Goal: Transaction & Acquisition: Subscribe to service/newsletter

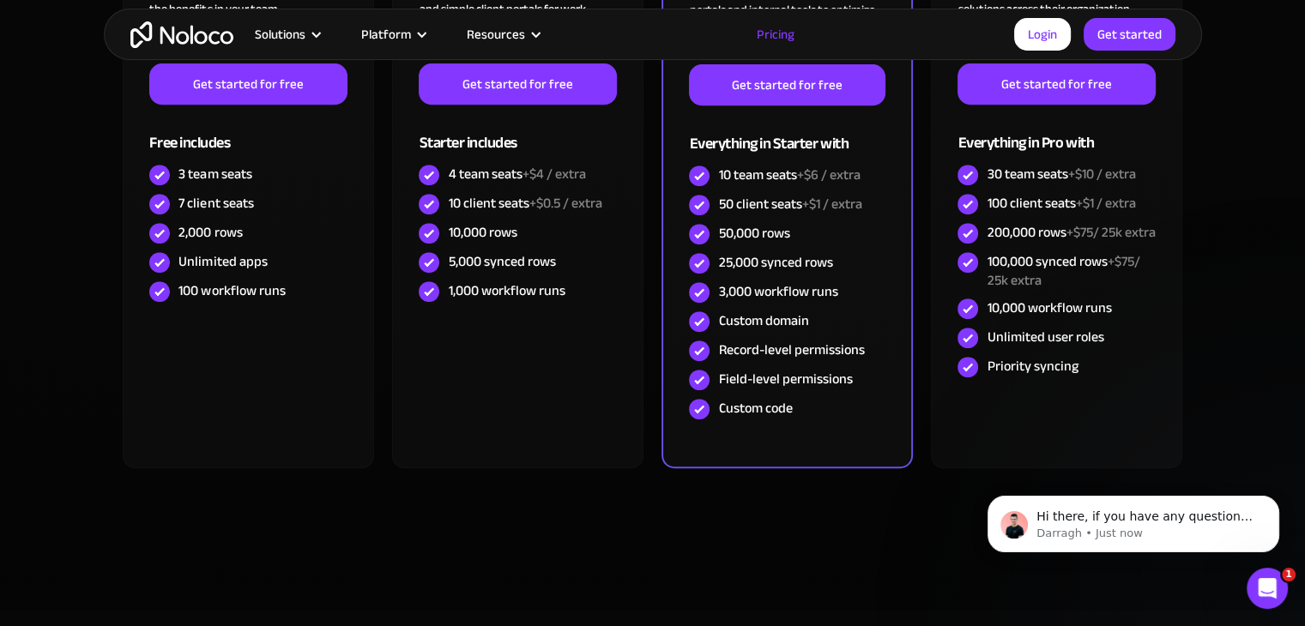
scroll to position [601, 0]
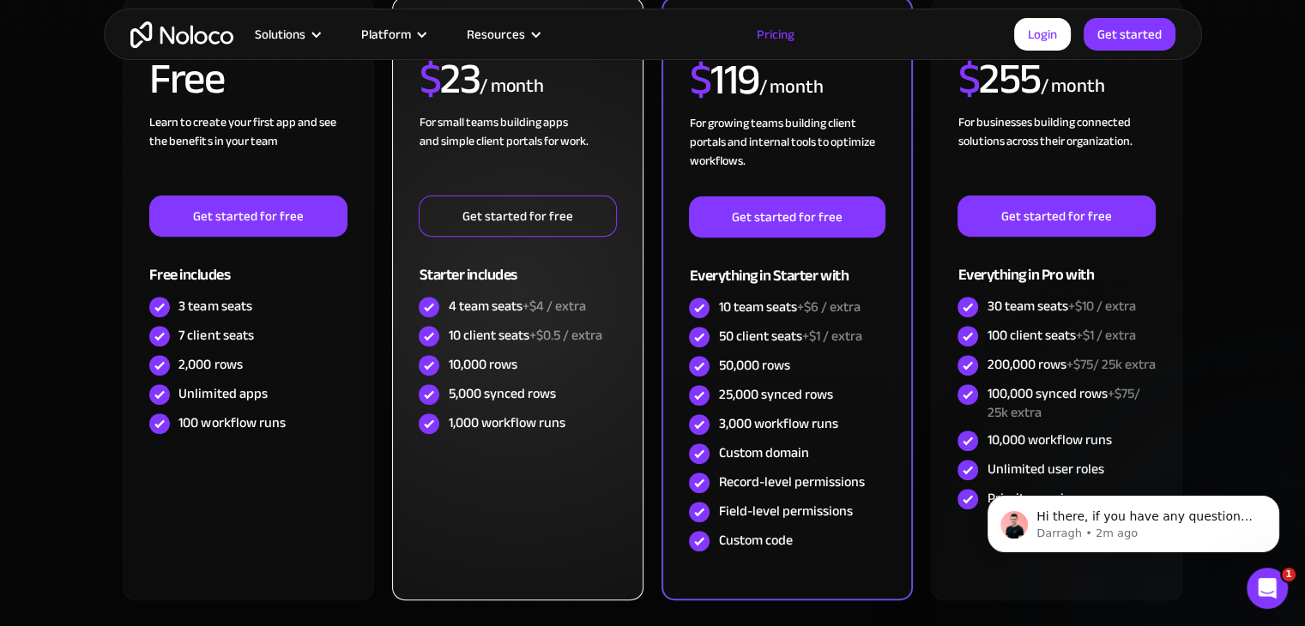
click at [548, 212] on link "Get started for free" at bounding box center [517, 216] width 197 height 41
click at [545, 220] on link "Get started for free" at bounding box center [517, 216] width 197 height 41
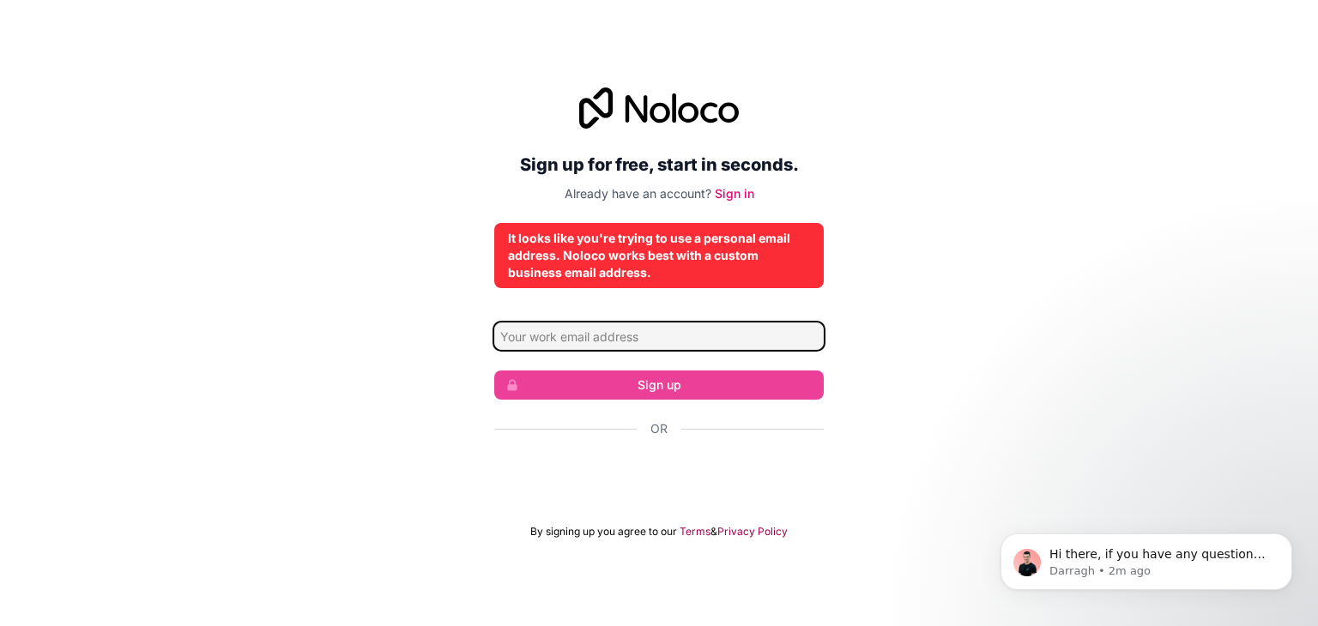
click at [710, 336] on input "Email address" at bounding box center [658, 336] width 329 height 27
click at [745, 336] on input "andrijastamenkovic@thestats.com" at bounding box center [658, 336] width 329 height 27
type input "andrijastamenkovic@thestats.net"
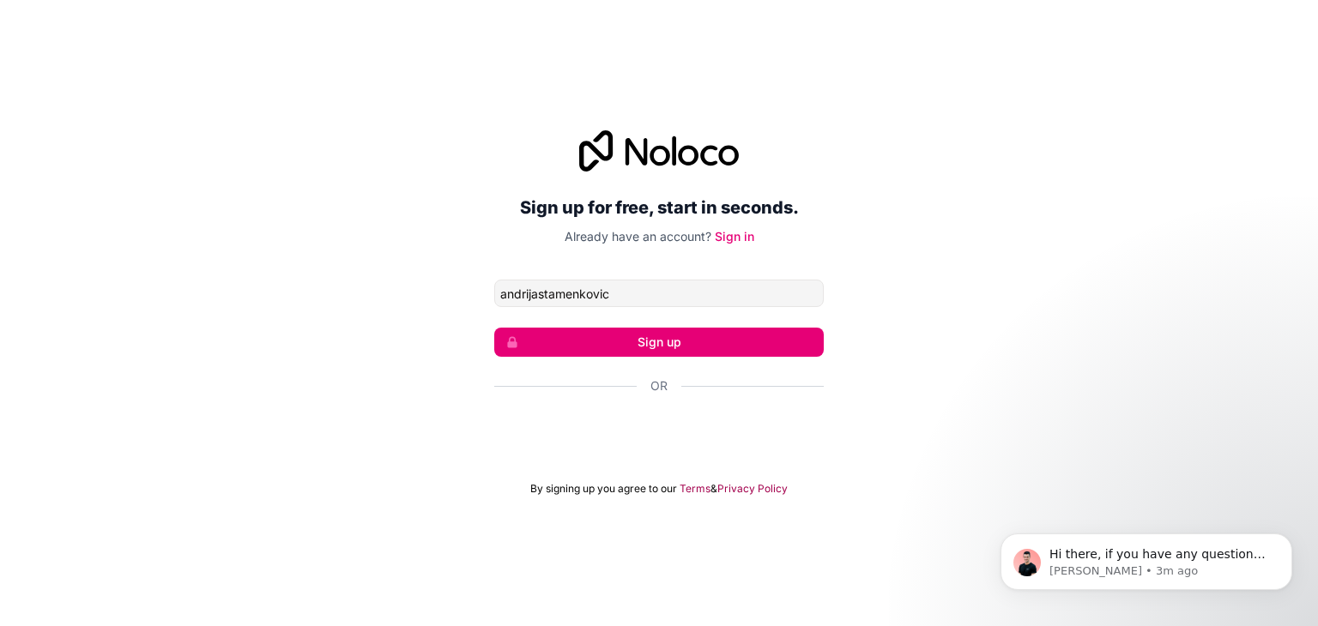
type input "andrijastamenkovic@"
type input "andrijastamenkovic@thestats.net"
click at [687, 338] on button "Sign up" at bounding box center [658, 342] width 329 height 29
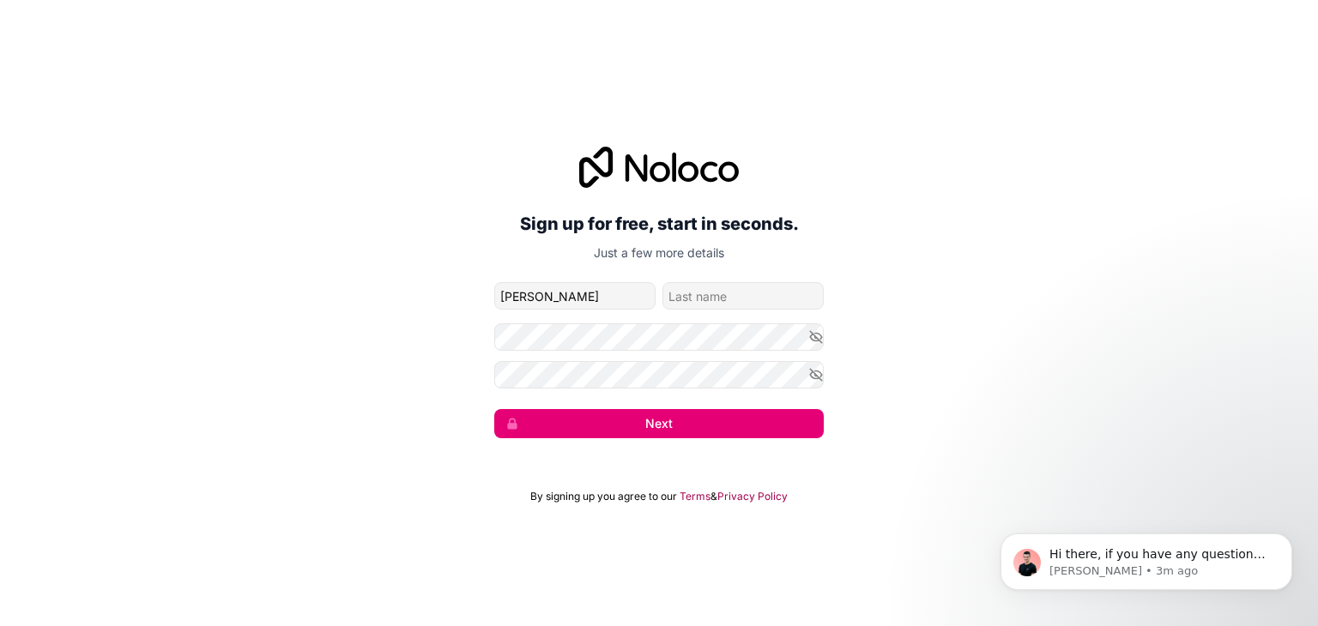
type input "Andrija"
click at [775, 299] on input "family-name" at bounding box center [742, 295] width 161 height 27
type input "Stamenkovic"
click at [808, 337] on icon "button" at bounding box center [815, 336] width 15 height 15
click at [669, 426] on button "Next" at bounding box center [658, 423] width 329 height 29
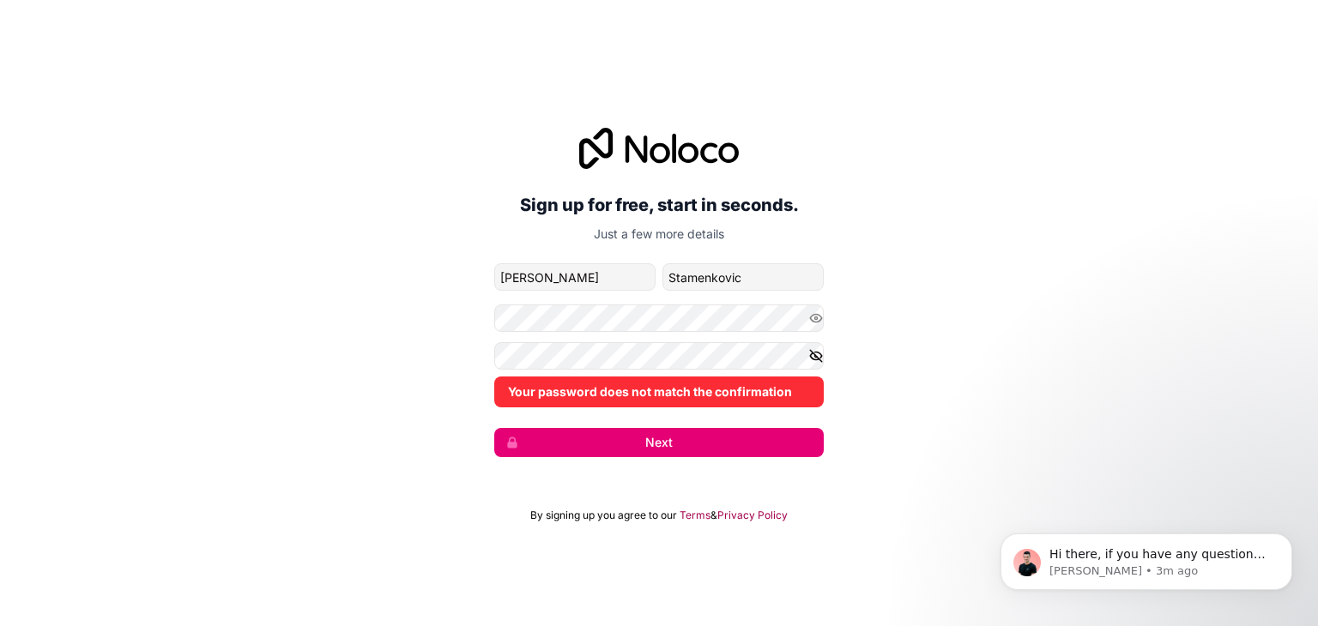
click at [819, 357] on icon "button" at bounding box center [815, 355] width 15 height 15
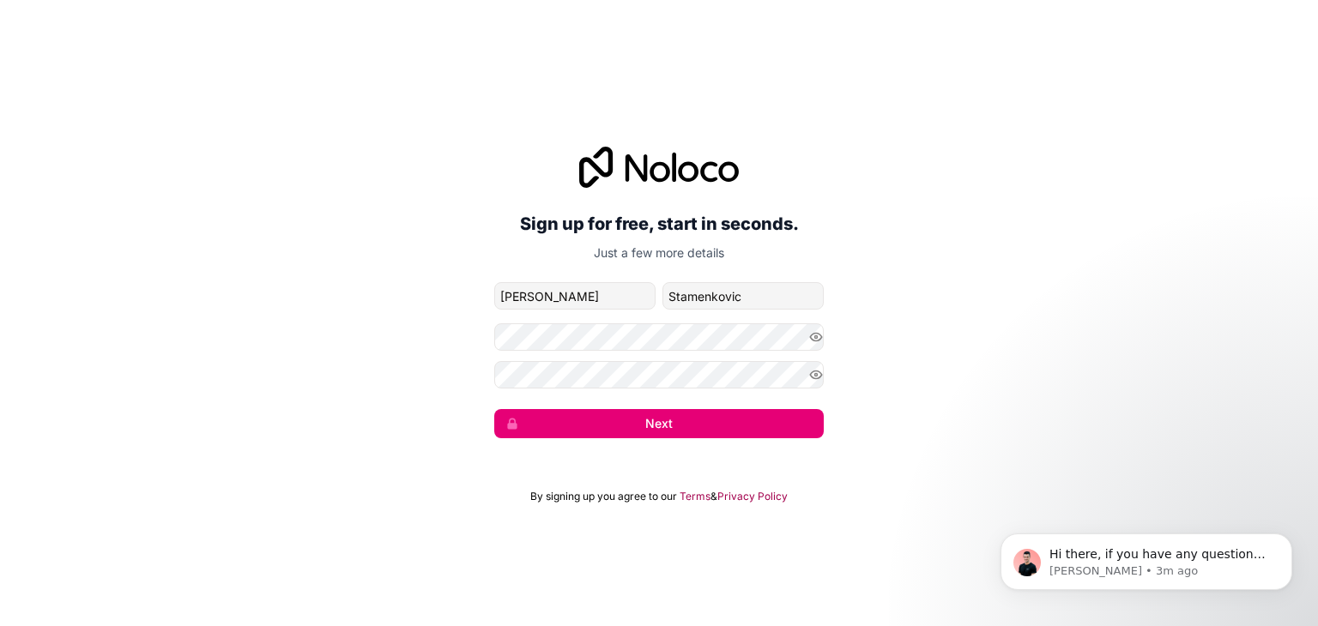
drag, startPoint x: 703, startPoint y: 392, endPoint x: 678, endPoint y: 425, distance: 41.0
click at [678, 425] on button "Next" at bounding box center [658, 423] width 329 height 29
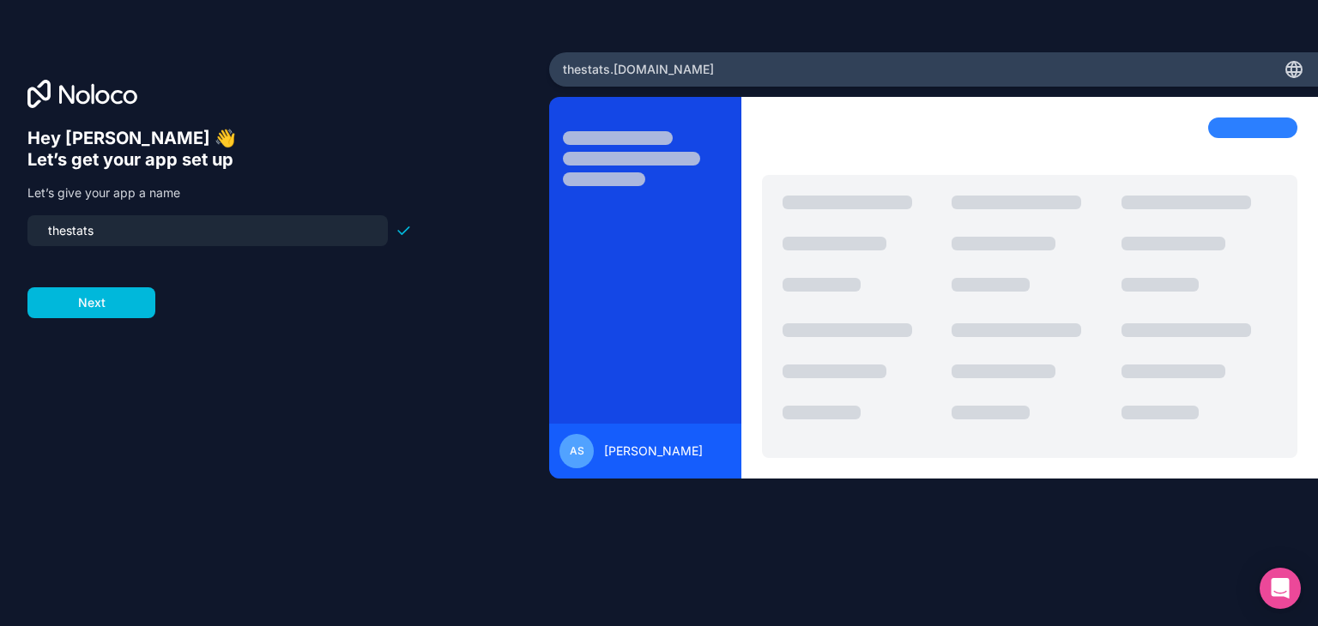
click at [125, 304] on button "Next" at bounding box center [91, 302] width 128 height 31
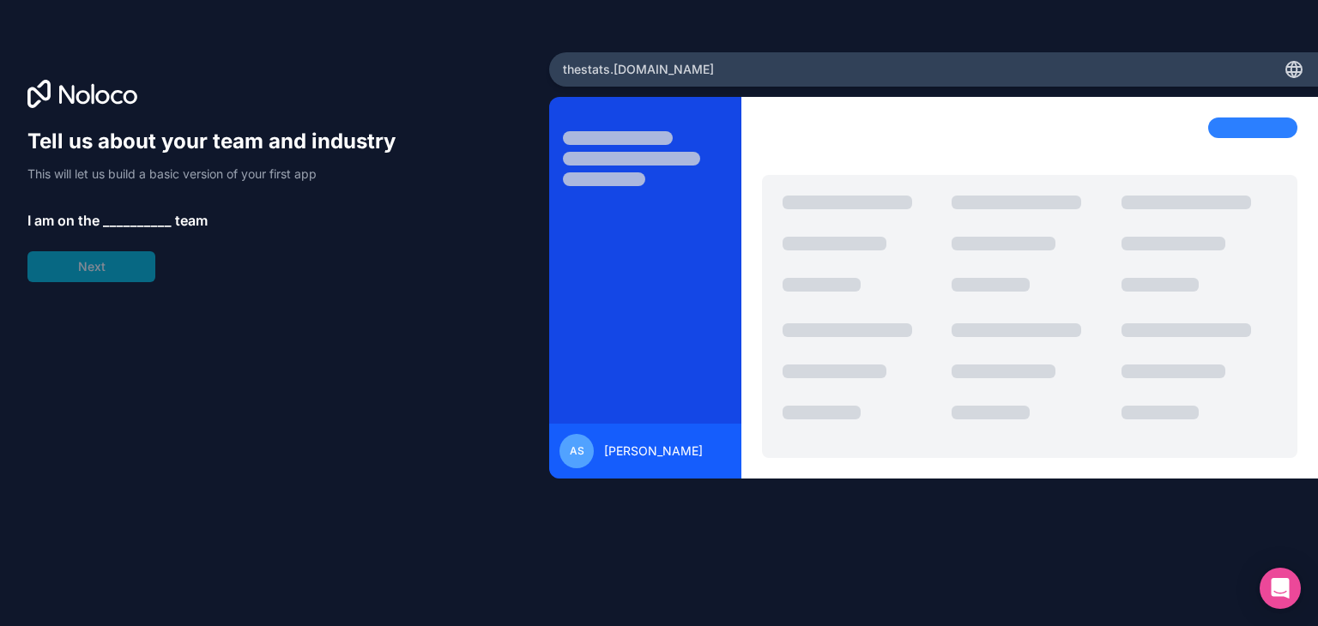
click at [124, 220] on span "__________" at bounding box center [137, 220] width 69 height 21
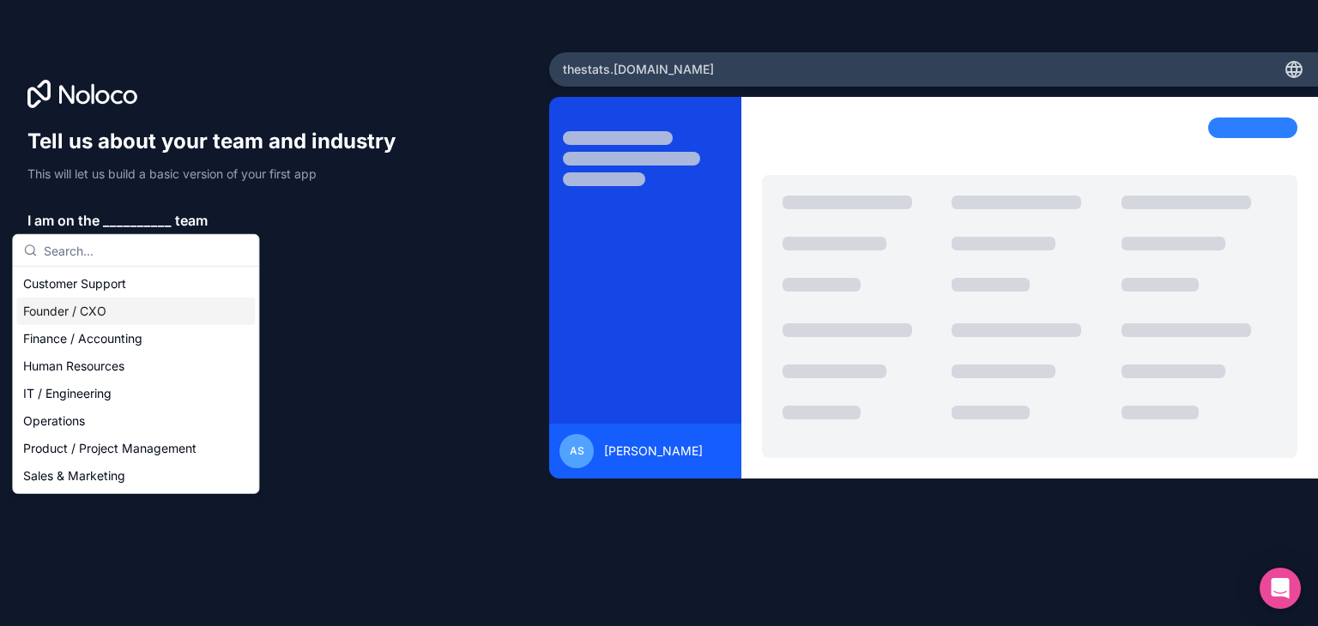
click at [108, 306] on div "Founder / CXO" at bounding box center [135, 311] width 239 height 27
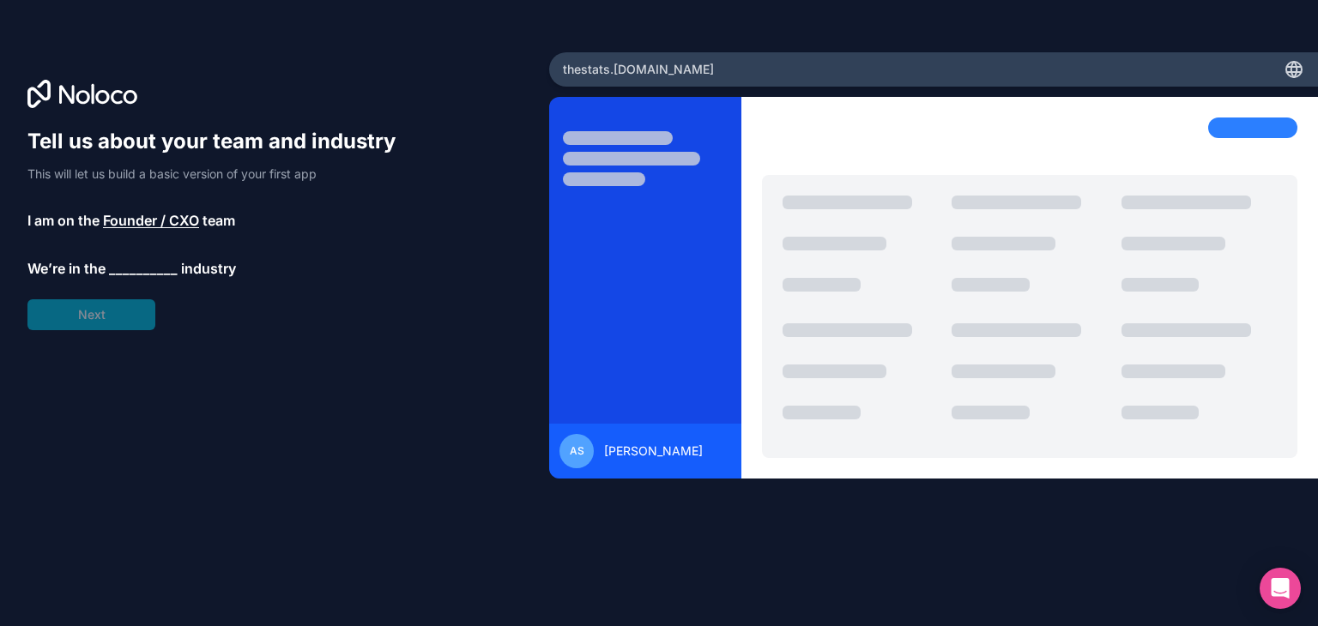
click at [128, 271] on span "__________" at bounding box center [143, 268] width 69 height 21
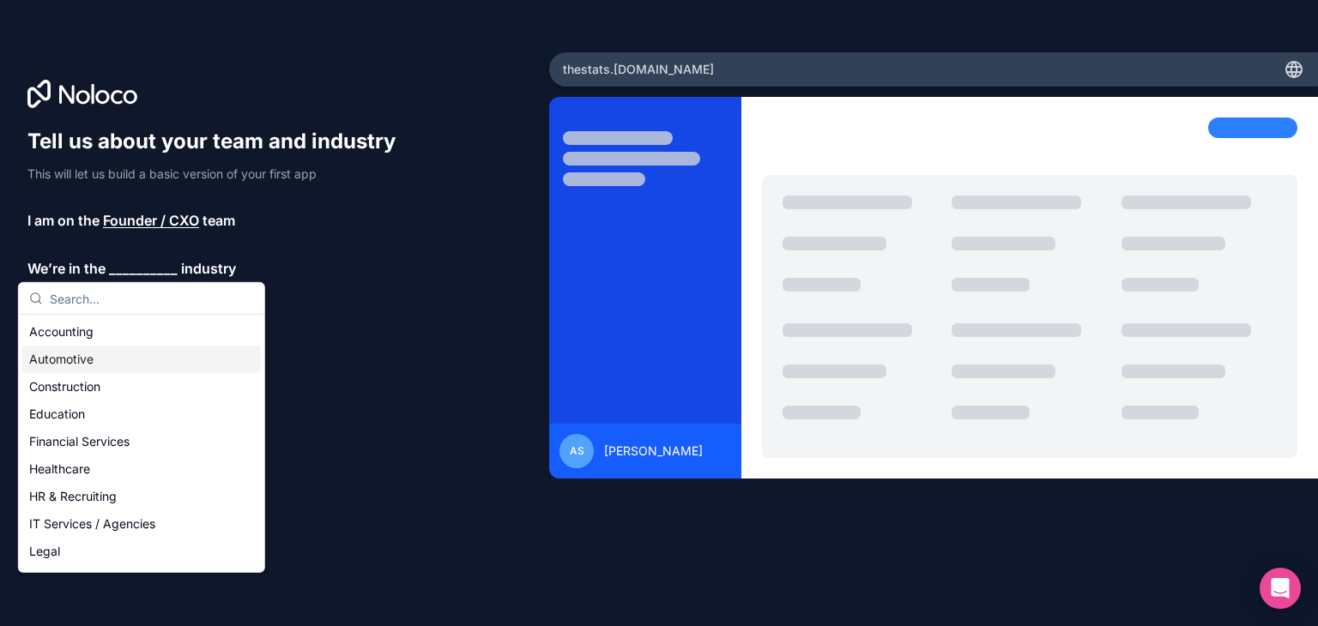
click at [124, 366] on div "Automotive" at bounding box center [141, 359] width 239 height 27
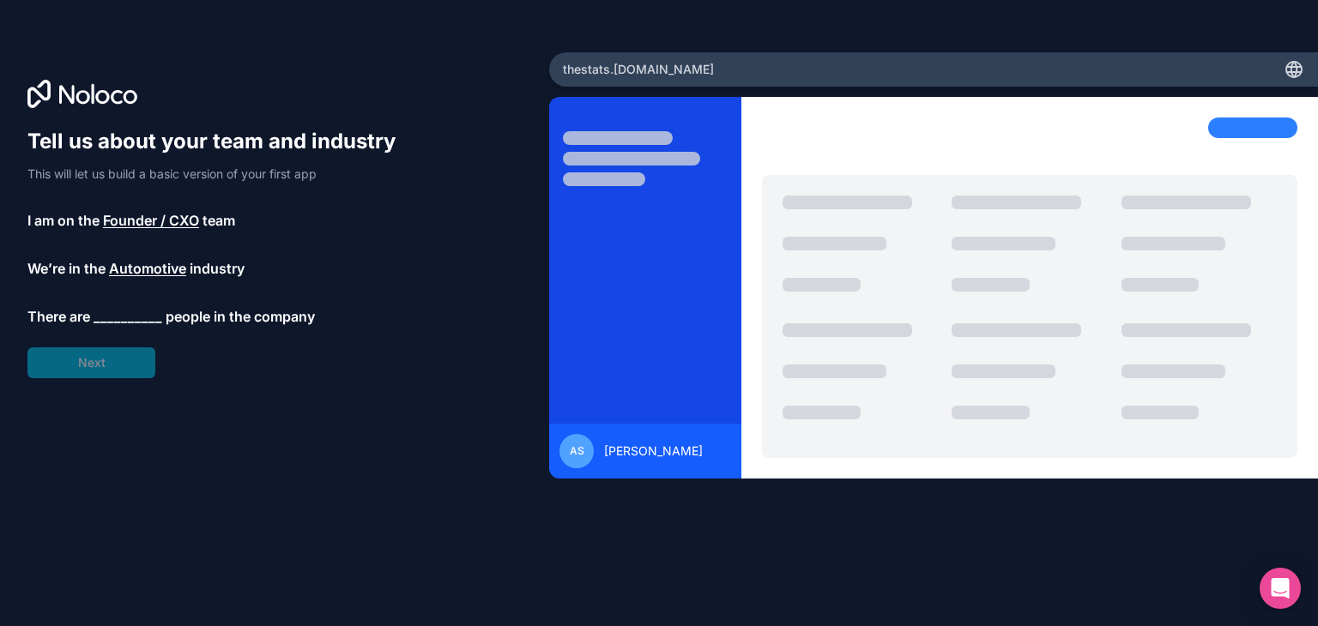
click at [134, 264] on span "Automotive" at bounding box center [147, 268] width 77 height 21
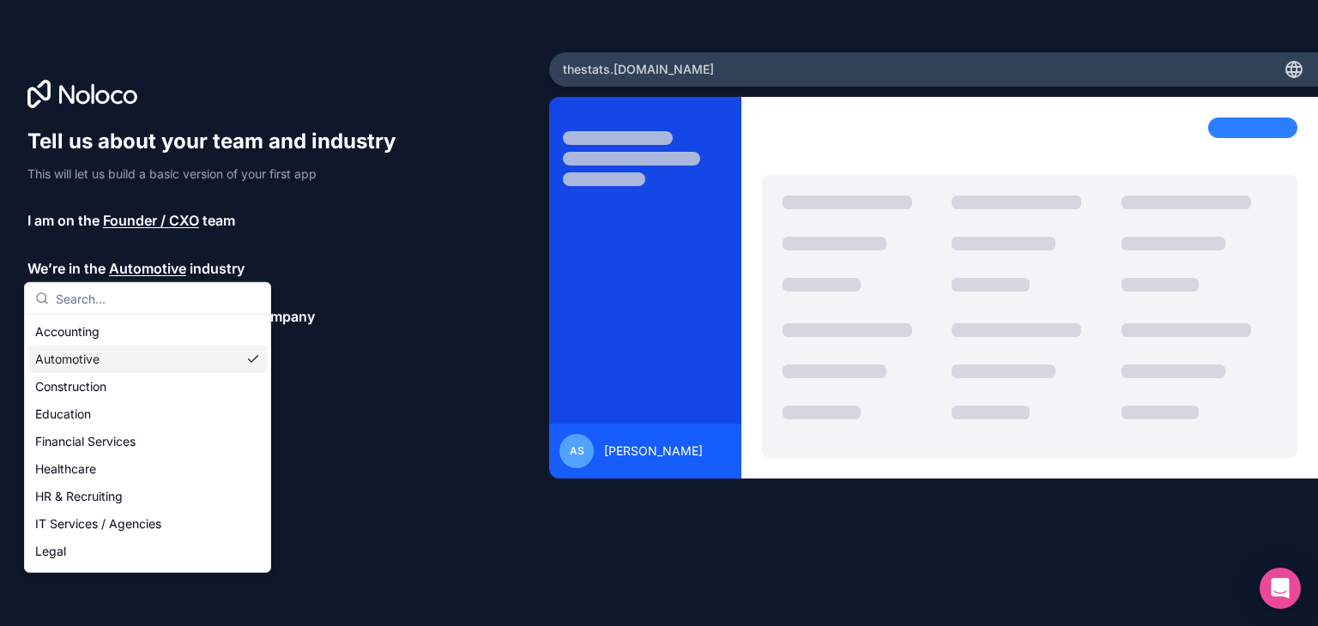
click at [104, 359] on div "Automotive" at bounding box center [147, 359] width 239 height 27
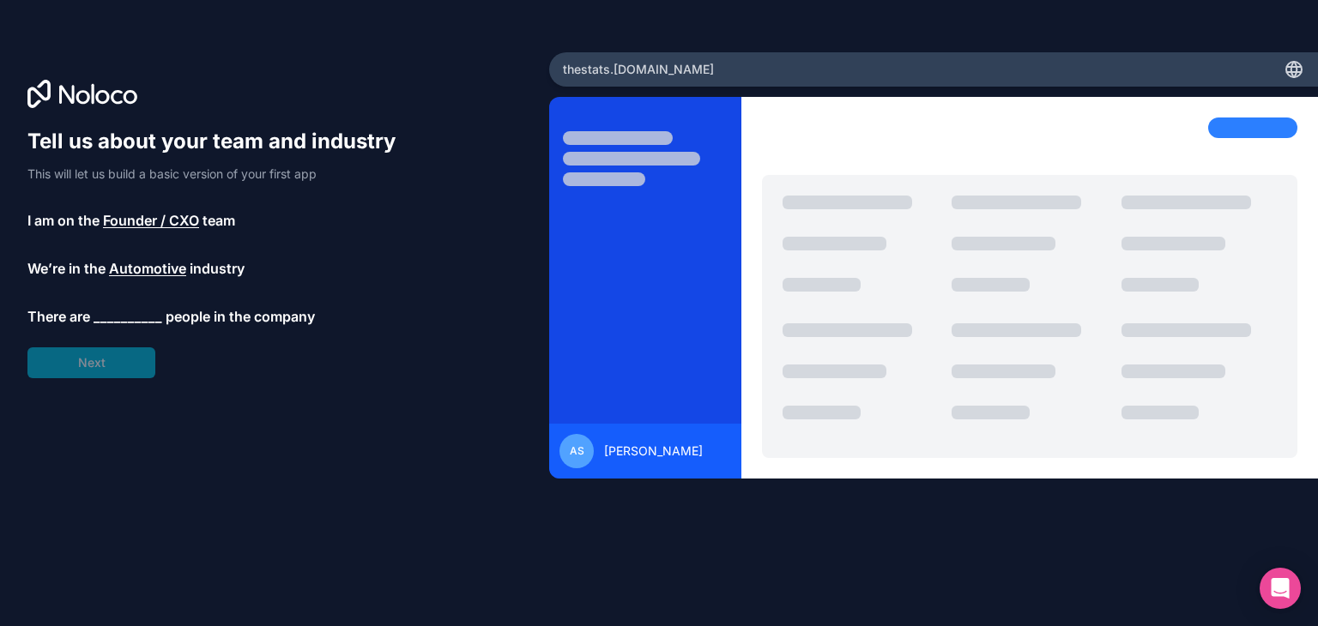
click at [126, 321] on span "__________" at bounding box center [128, 316] width 69 height 21
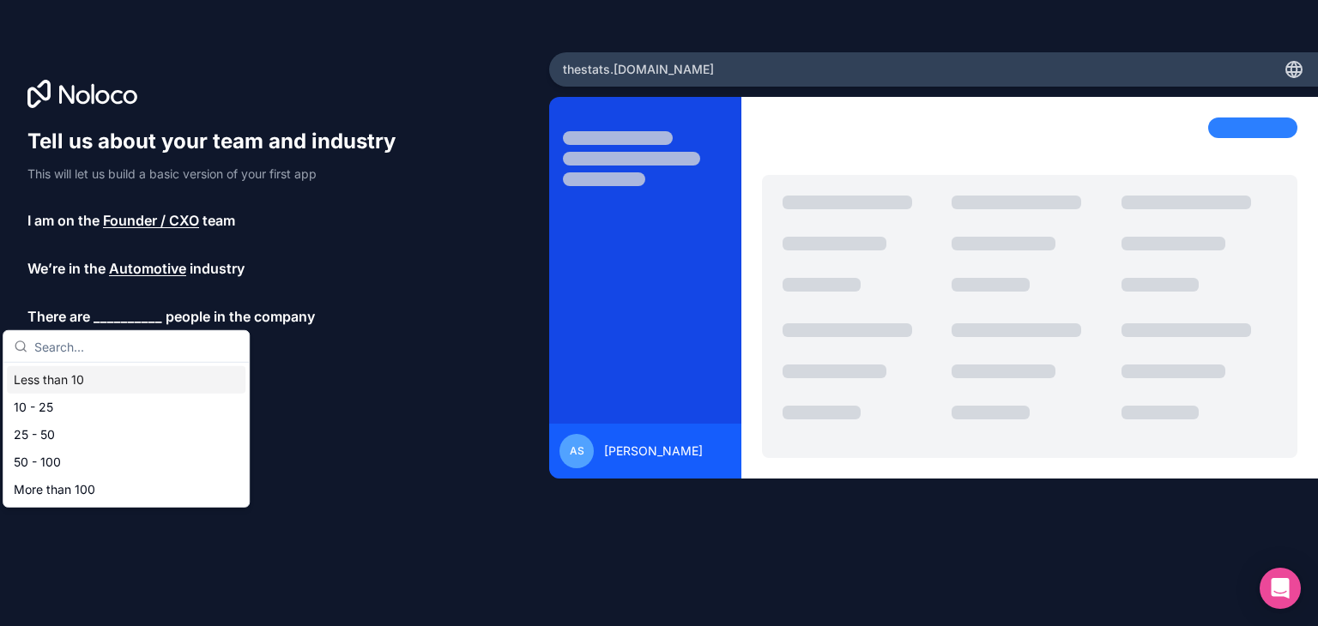
click at [101, 377] on div "Less than 10" at bounding box center [126, 379] width 239 height 27
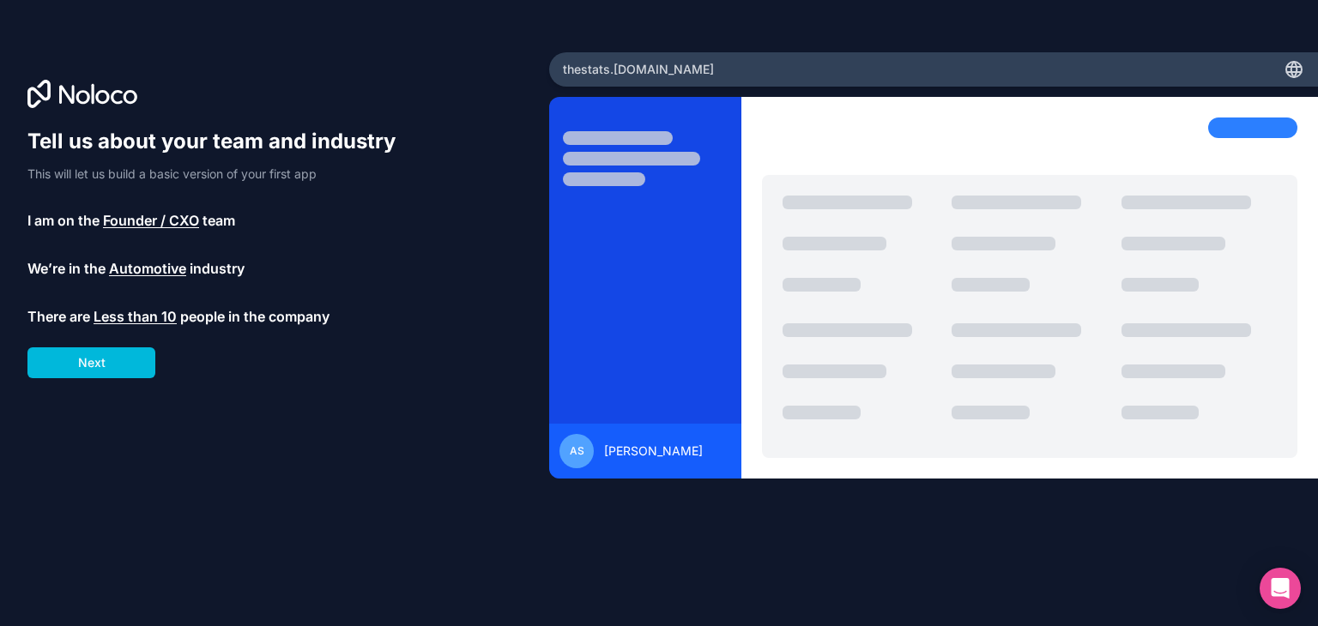
click at [115, 360] on button "Next" at bounding box center [91, 363] width 128 height 31
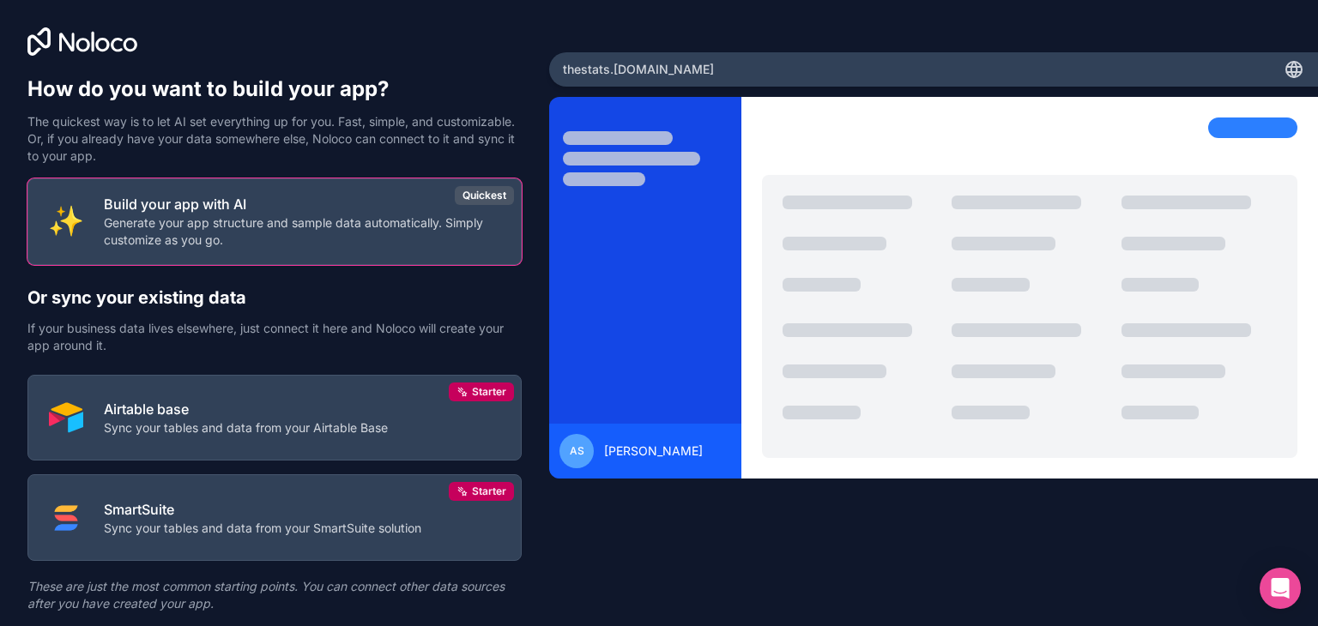
scroll to position [51, 0]
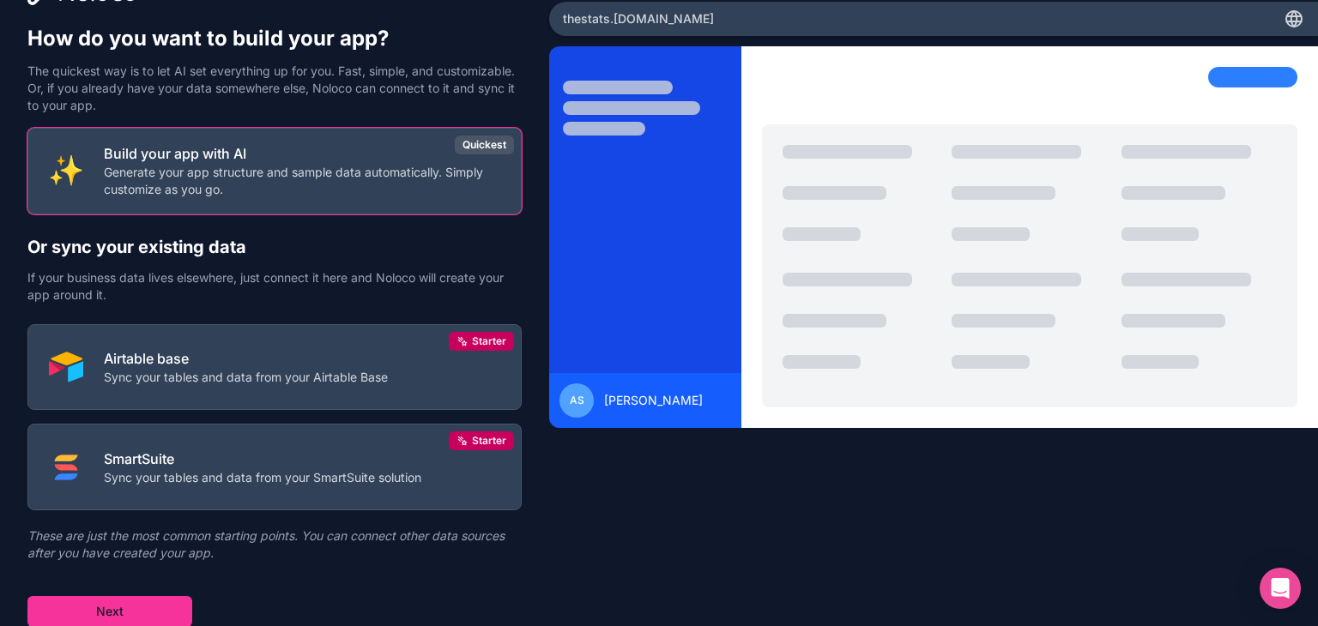
click at [110, 612] on button "Next" at bounding box center [109, 611] width 165 height 31
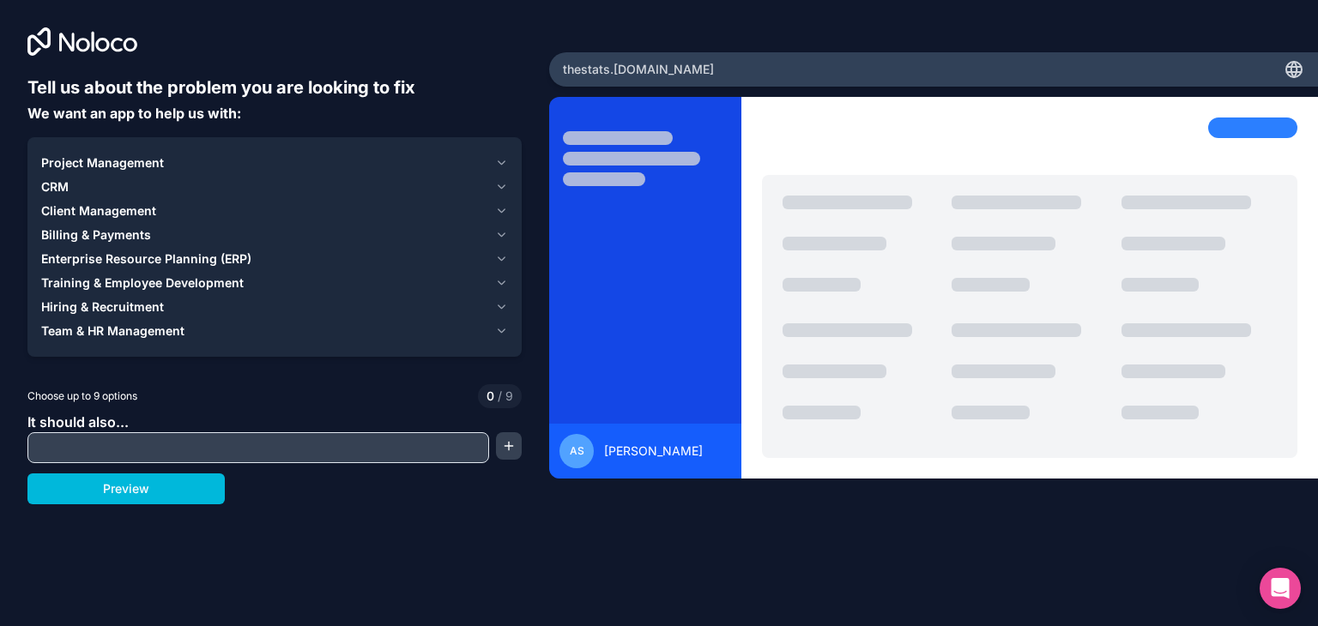
click at [168, 453] on input "text" at bounding box center [258, 448] width 453 height 24
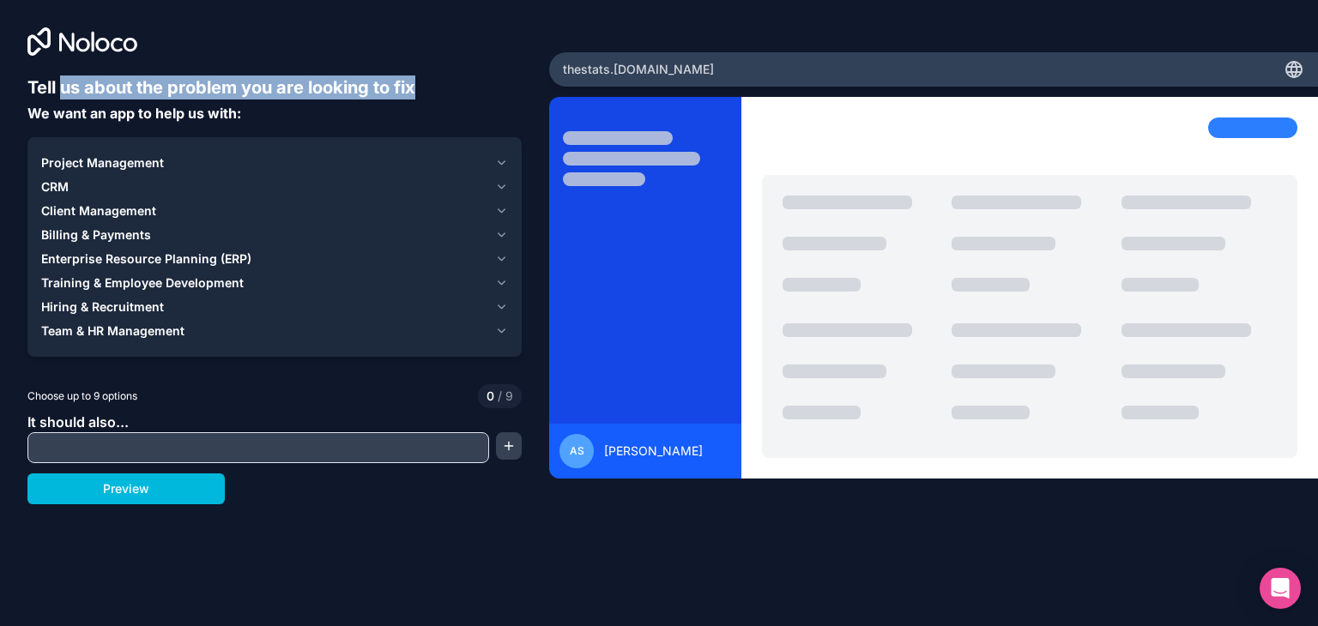
drag, startPoint x: 62, startPoint y: 84, endPoint x: 480, endPoint y: 88, distance: 417.9
click at [477, 88] on h6 "Tell us about the problem you are looking to fix" at bounding box center [274, 88] width 494 height 24
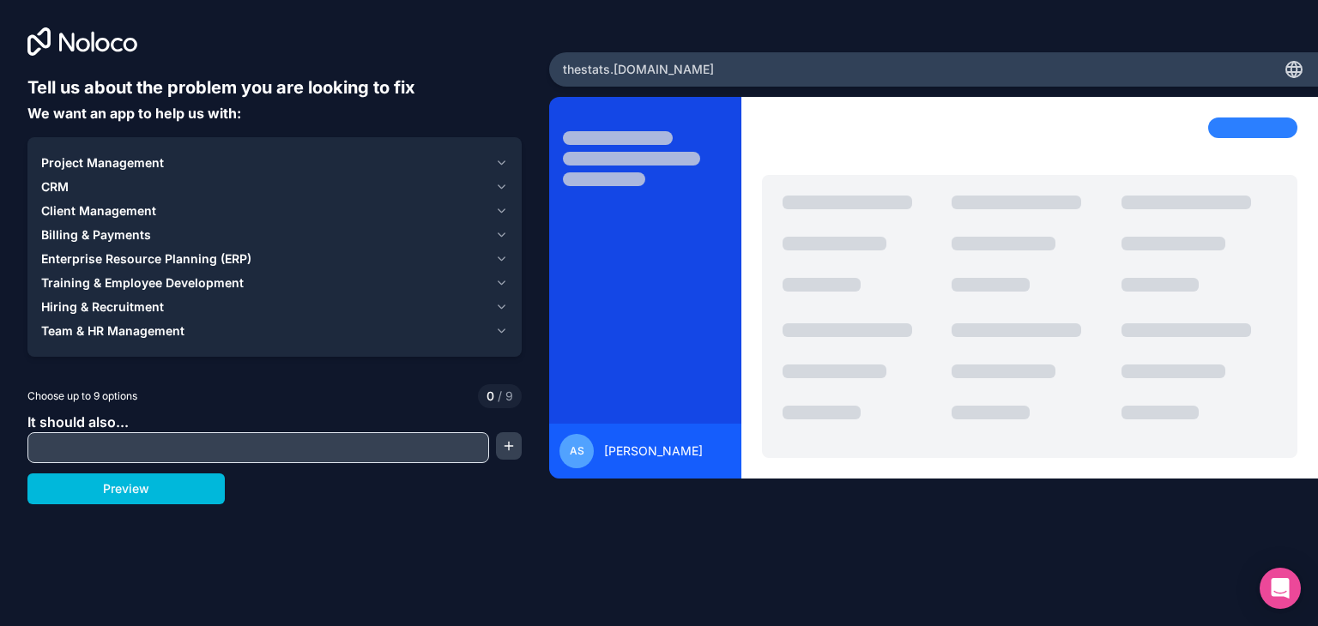
click at [436, 164] on div "Project Management" at bounding box center [264, 162] width 447 height 17
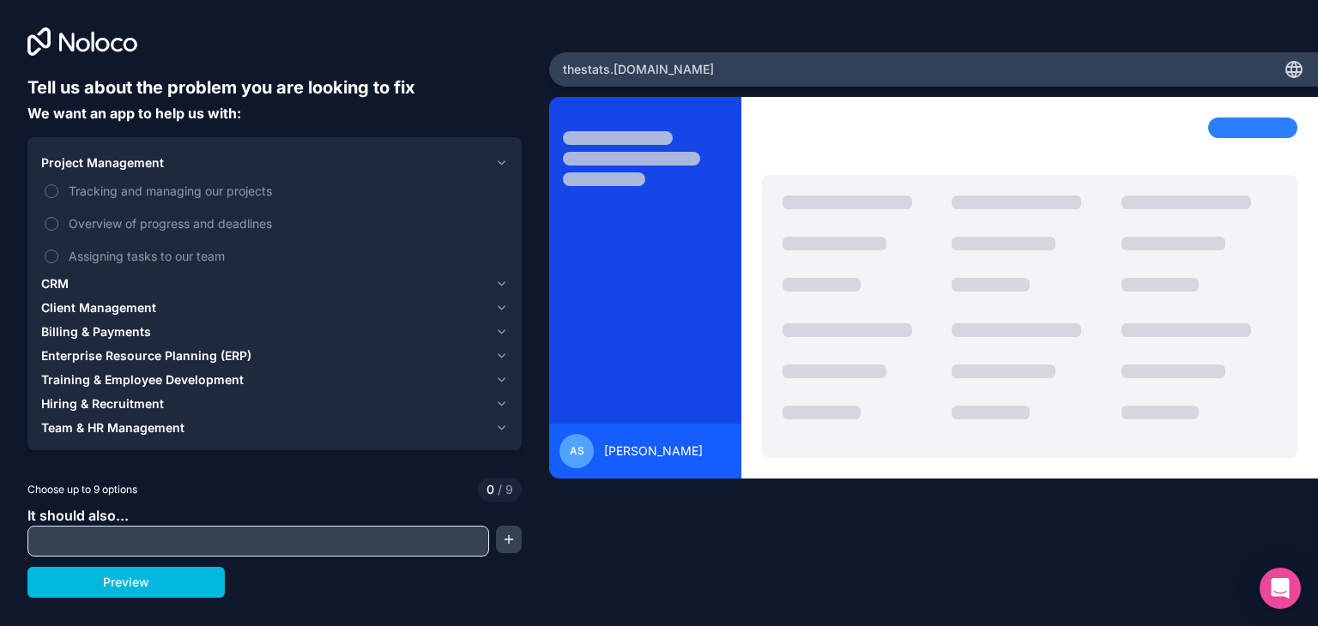
click at [436, 164] on div "Project Management" at bounding box center [264, 162] width 447 height 17
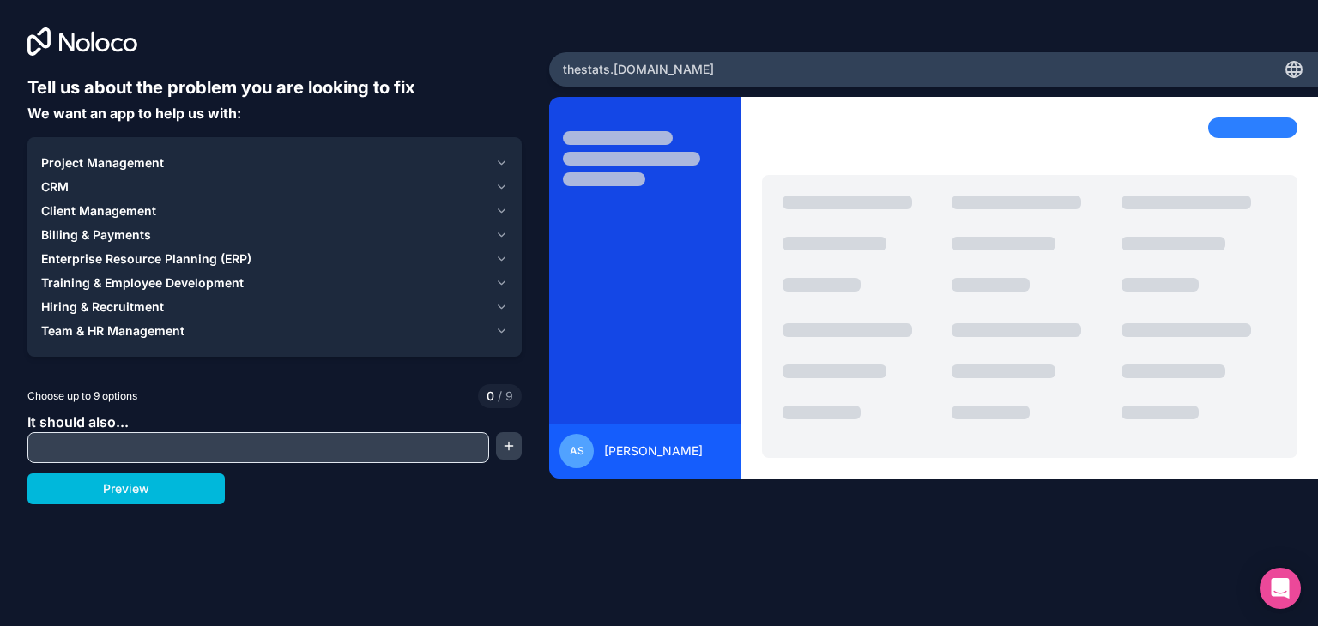
click at [177, 491] on button "Preview" at bounding box center [125, 489] width 197 height 31
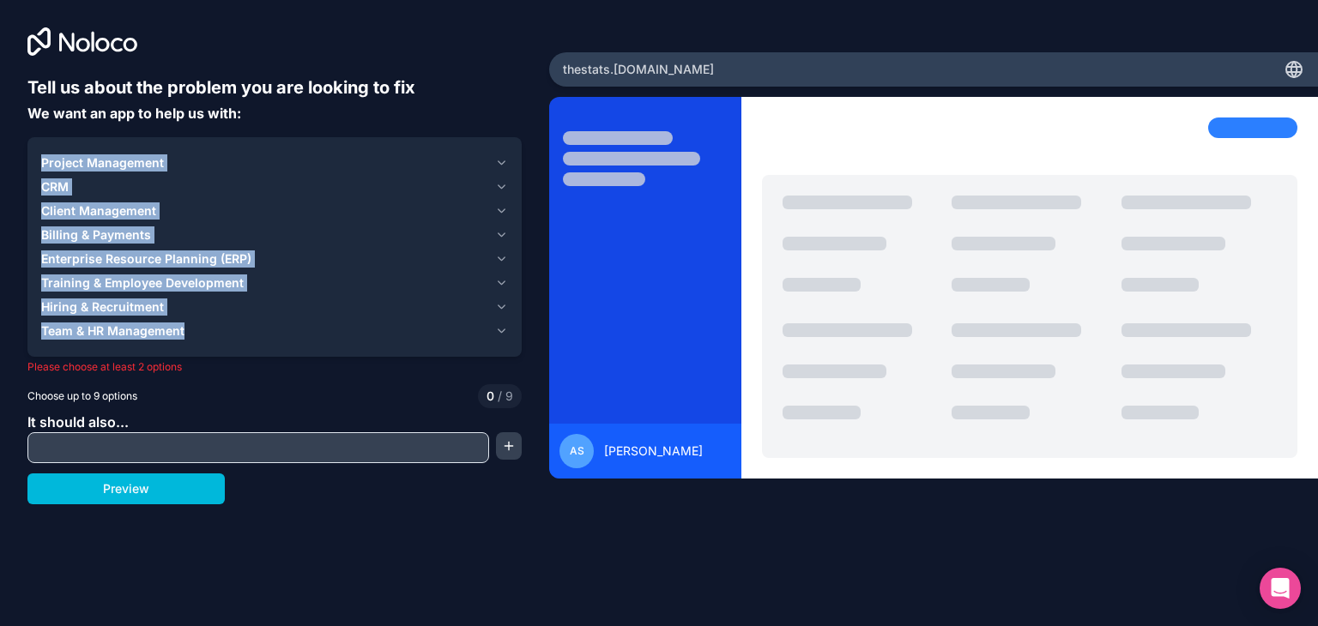
drag, startPoint x: 34, startPoint y: 157, endPoint x: 240, endPoint y: 332, distance: 270.3
click at [240, 332] on div "Project Management CRM Client Management Billing & Payments Enterprise Resource…" at bounding box center [274, 247] width 494 height 220
copy div "Project Management CRM Client Management Billing & Payments Enterprise Resource…"
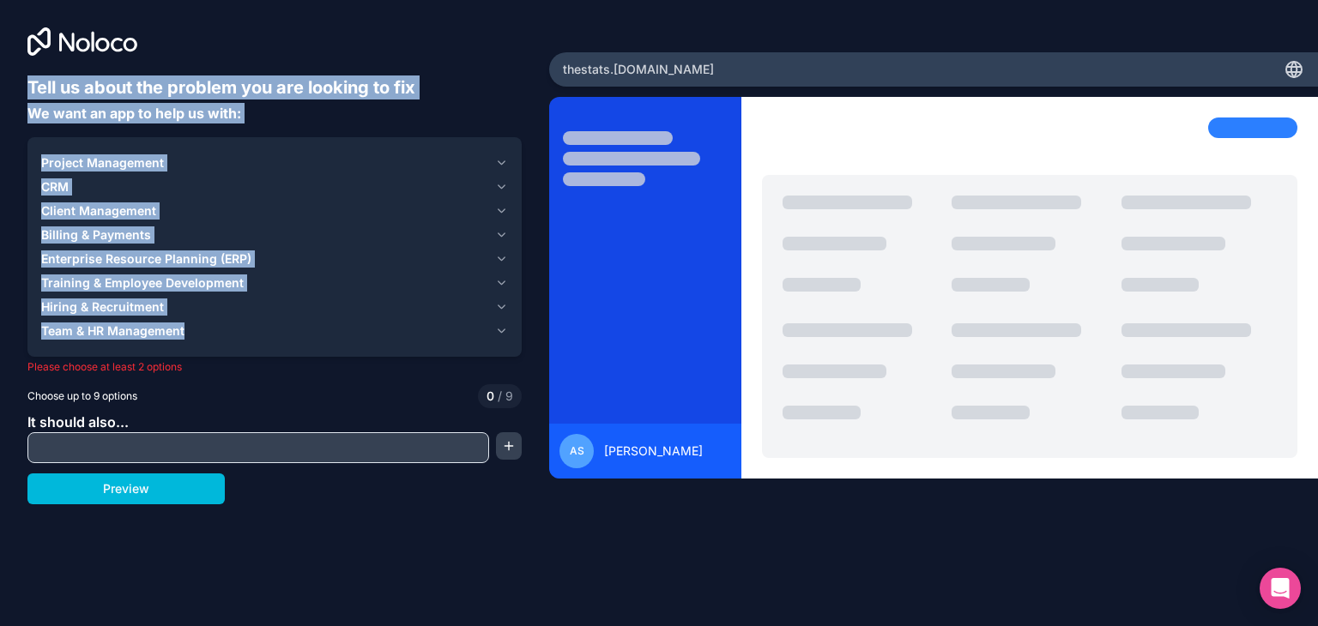
drag, startPoint x: 27, startPoint y: 83, endPoint x: 239, endPoint y: 321, distance: 319.0
click at [239, 321] on div "Tell us about the problem you are looking to fix We want an app to help us with…" at bounding box center [274, 261] width 549 height 522
copy div "Tell us about the problem you are looking to fix We want an app to help us with…"
click at [0, 186] on div "Tell us about the problem you are looking to fix We want an app to help us with…" at bounding box center [274, 261] width 549 height 522
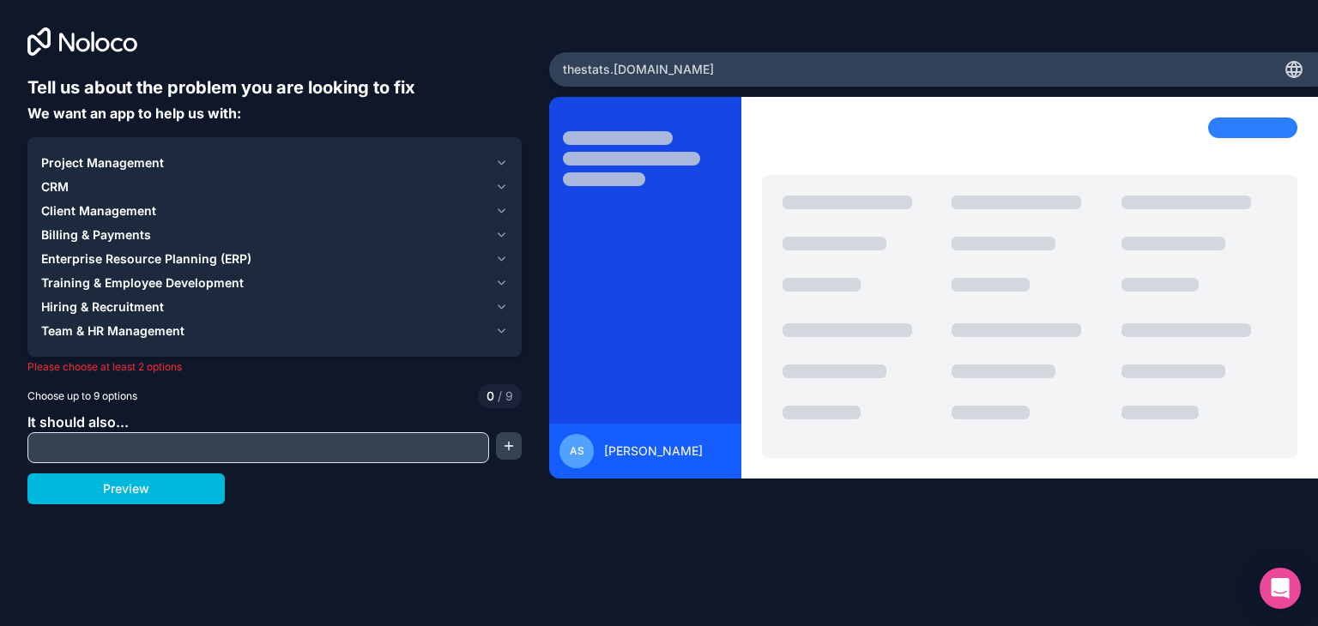
click at [101, 157] on span "Project Management" at bounding box center [102, 162] width 123 height 17
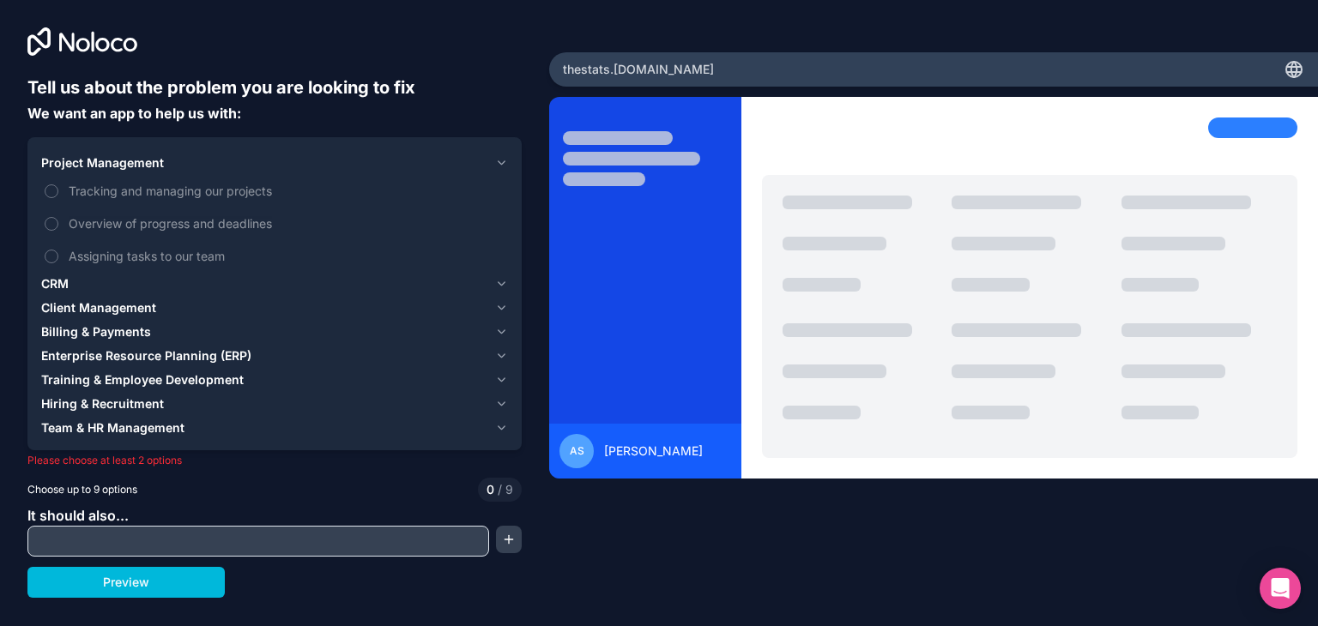
click at [101, 157] on span "Project Management" at bounding box center [102, 162] width 123 height 17
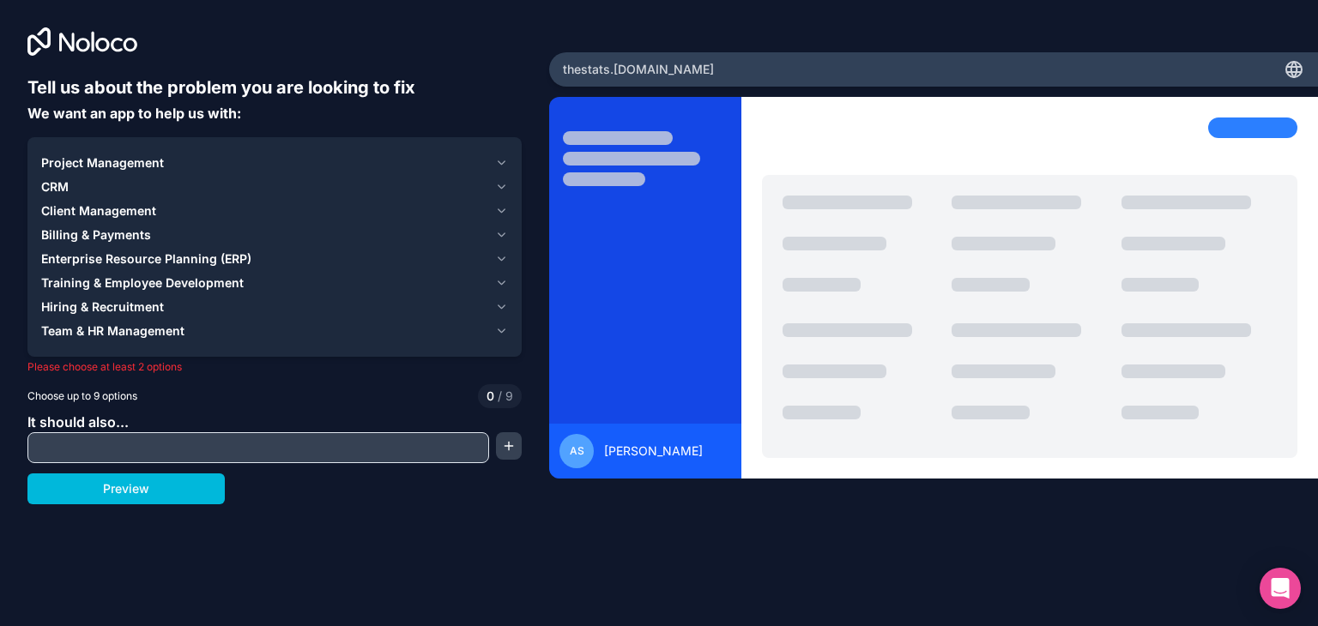
click at [149, 444] on input "text" at bounding box center [258, 448] width 453 height 24
paste input "We want an app to manage daily business KPIs for each client. Data will come fr…"
type input "We want an app to manage daily business KPIs for each client. Data will come fr…"
click at [161, 483] on button "Preview" at bounding box center [125, 489] width 197 height 31
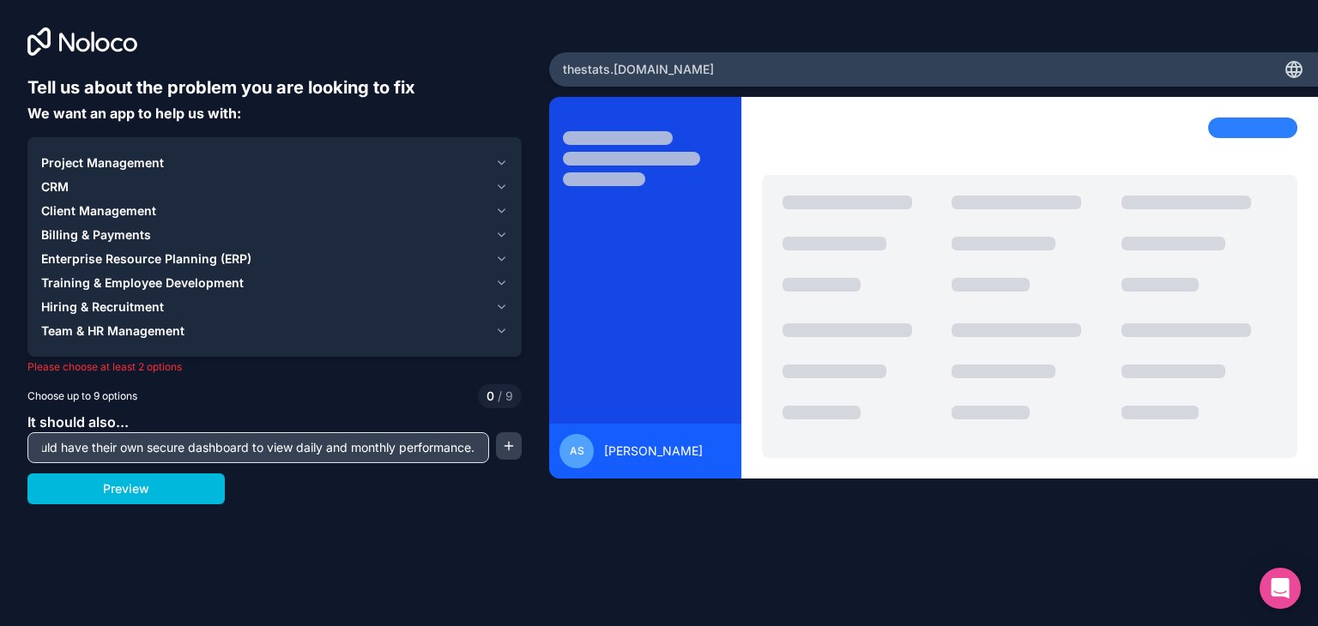
scroll to position [0, 0]
click at [404, 459] on input "We want an app to manage daily business KPIs for each client. Data will come fr…" at bounding box center [258, 448] width 453 height 24
click at [105, 206] on span "Client Management" at bounding box center [98, 210] width 115 height 17
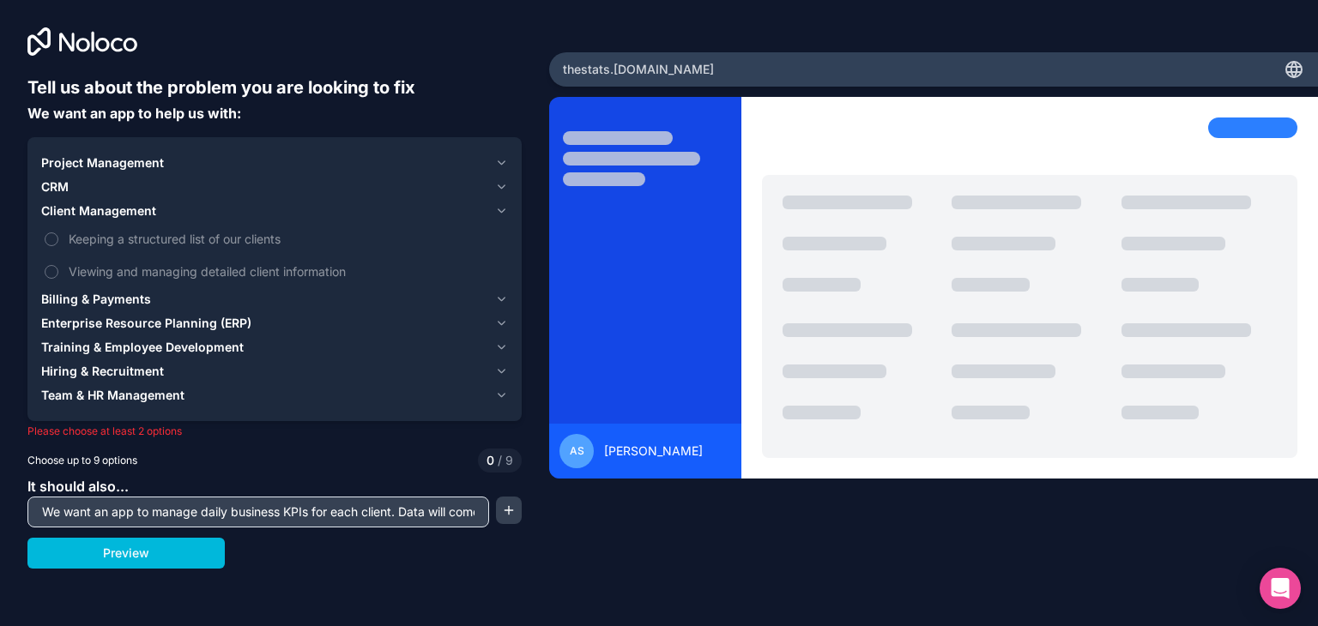
click at [159, 241] on span "Keeping a structured list of our clients" at bounding box center [287, 239] width 436 height 18
click at [58, 241] on button "Keeping a structured list of our clients" at bounding box center [52, 240] width 14 height 14
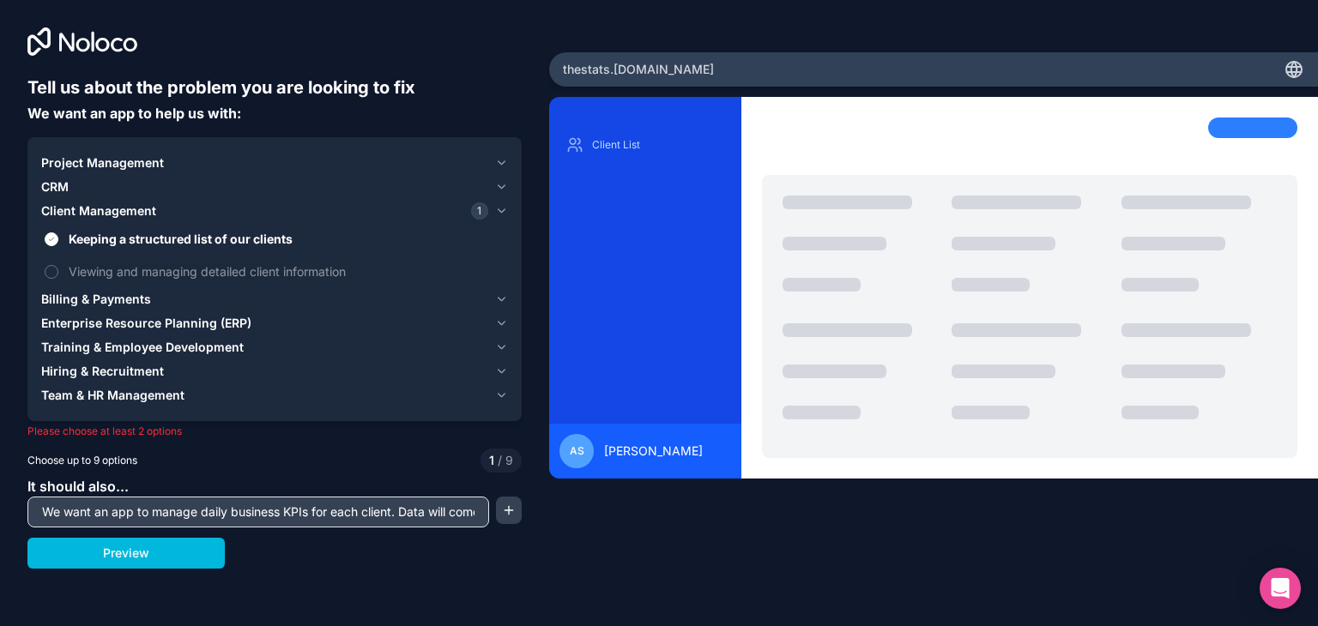
click at [154, 264] on span "Viewing and managing detailed client information" at bounding box center [287, 272] width 436 height 18
click at [58, 265] on button "Viewing and managing detailed client information" at bounding box center [52, 272] width 14 height 14
click at [123, 208] on span "Client Management" at bounding box center [98, 210] width 115 height 17
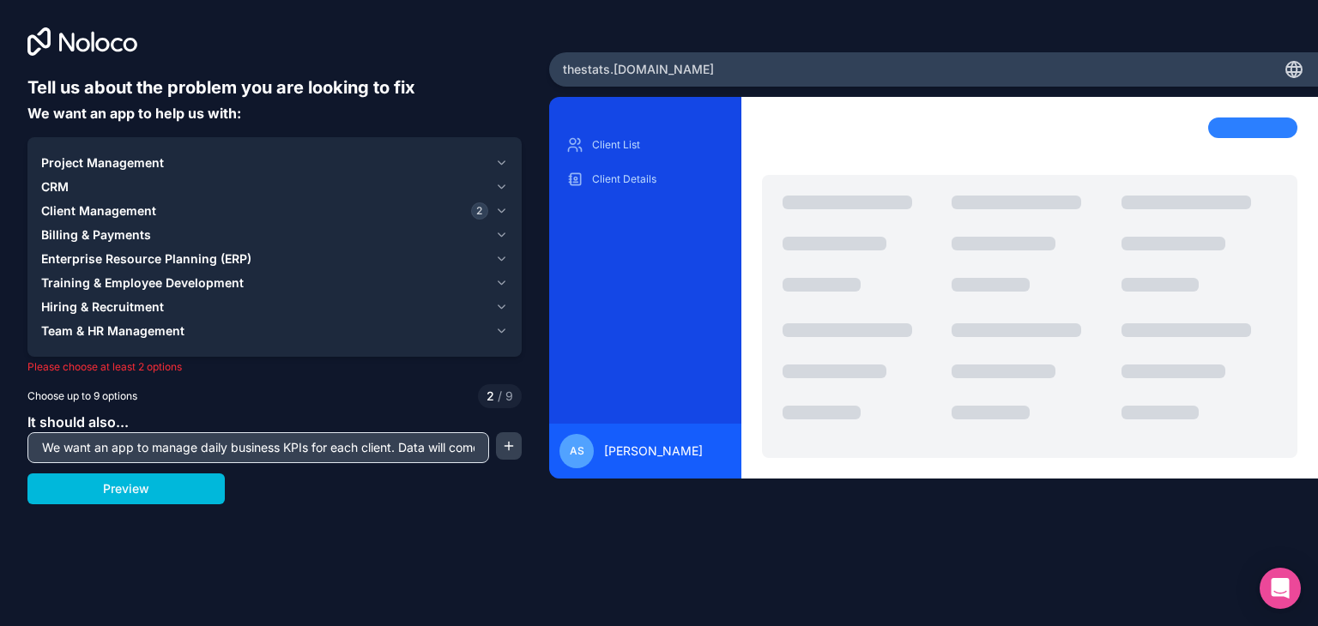
click at [130, 158] on span "Project Management" at bounding box center [102, 162] width 123 height 17
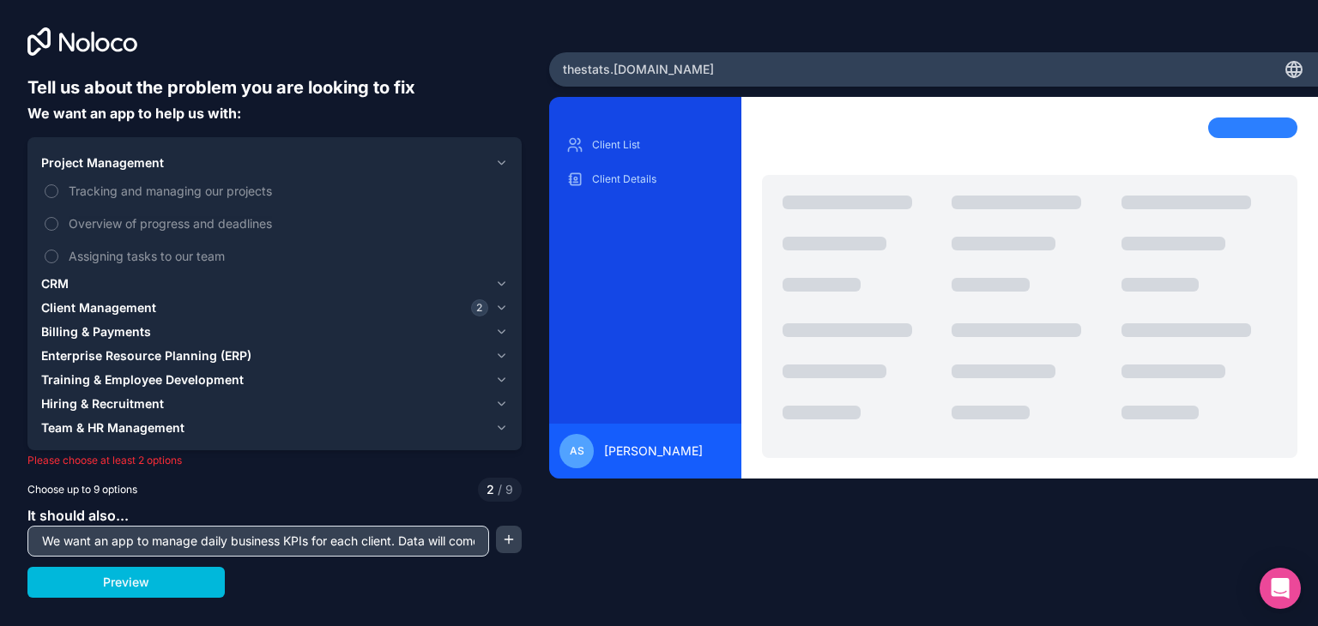
click at [182, 231] on span "Overview of progress and deadlines" at bounding box center [287, 224] width 436 height 18
click at [58, 231] on button "Overview of progress and deadlines" at bounding box center [52, 224] width 14 height 14
click at [173, 260] on span "Assigning tasks to our team" at bounding box center [287, 256] width 436 height 18
click at [58, 260] on button "Assigning tasks to our team" at bounding box center [52, 257] width 14 height 14
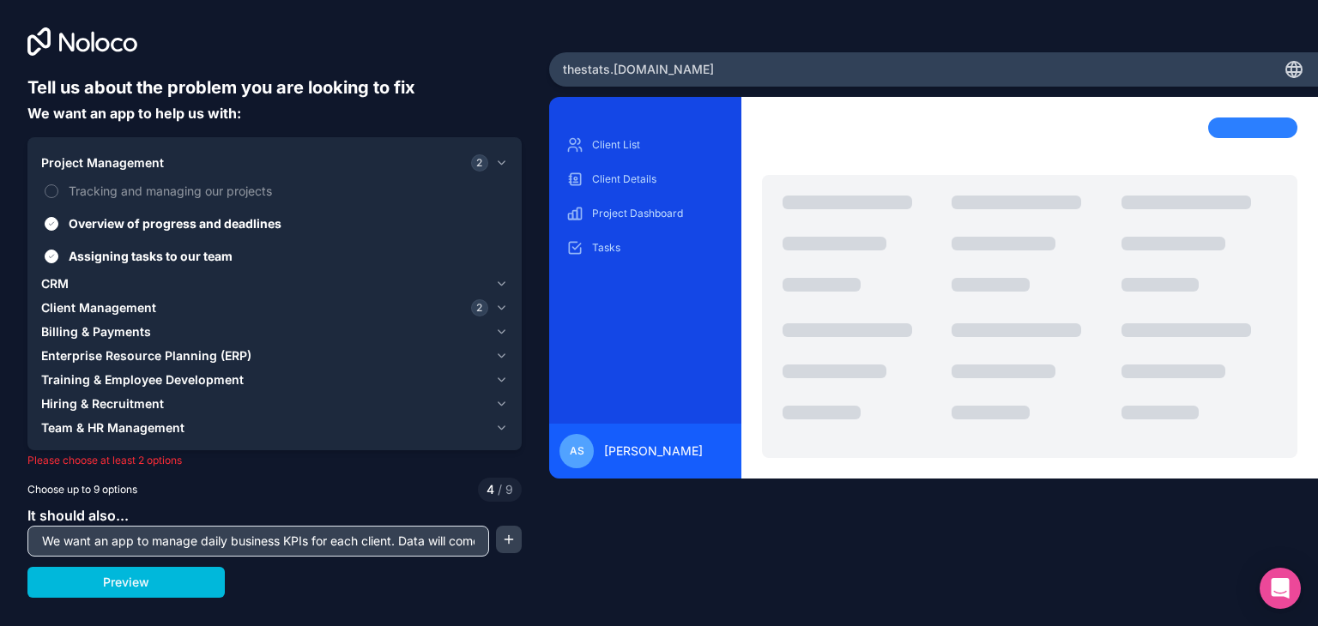
click at [160, 168] on span "Project Management" at bounding box center [102, 162] width 123 height 17
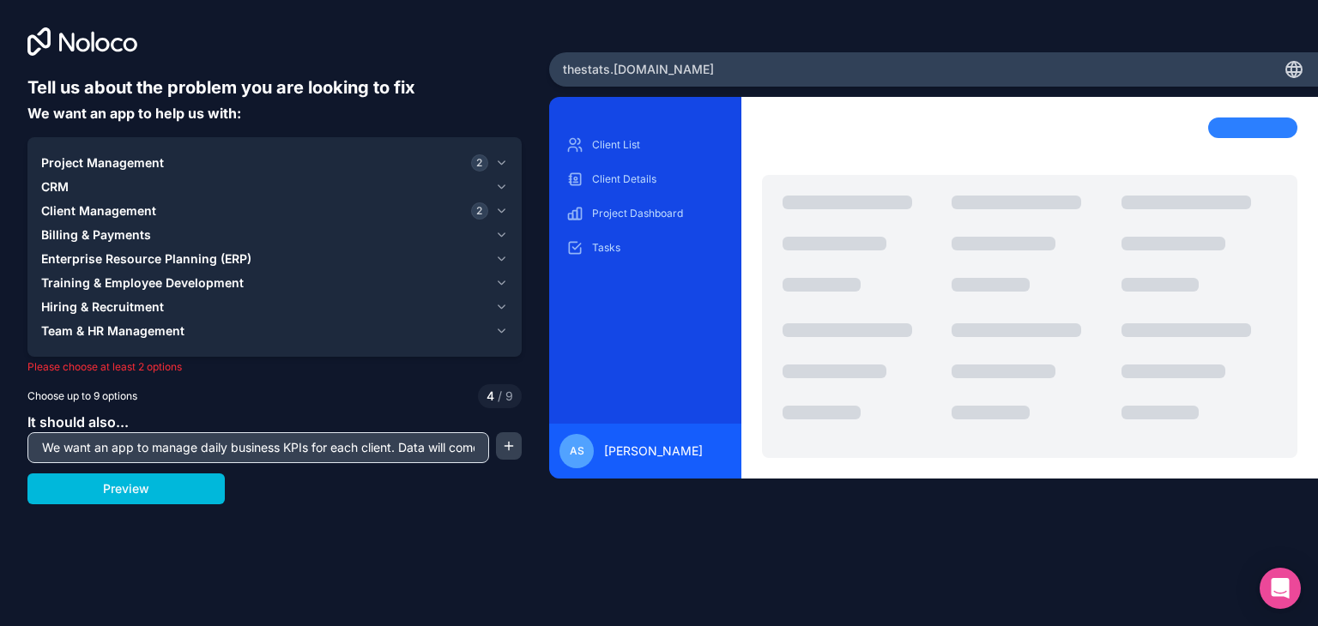
click at [128, 232] on span "Billing & Payments" at bounding box center [96, 235] width 110 height 17
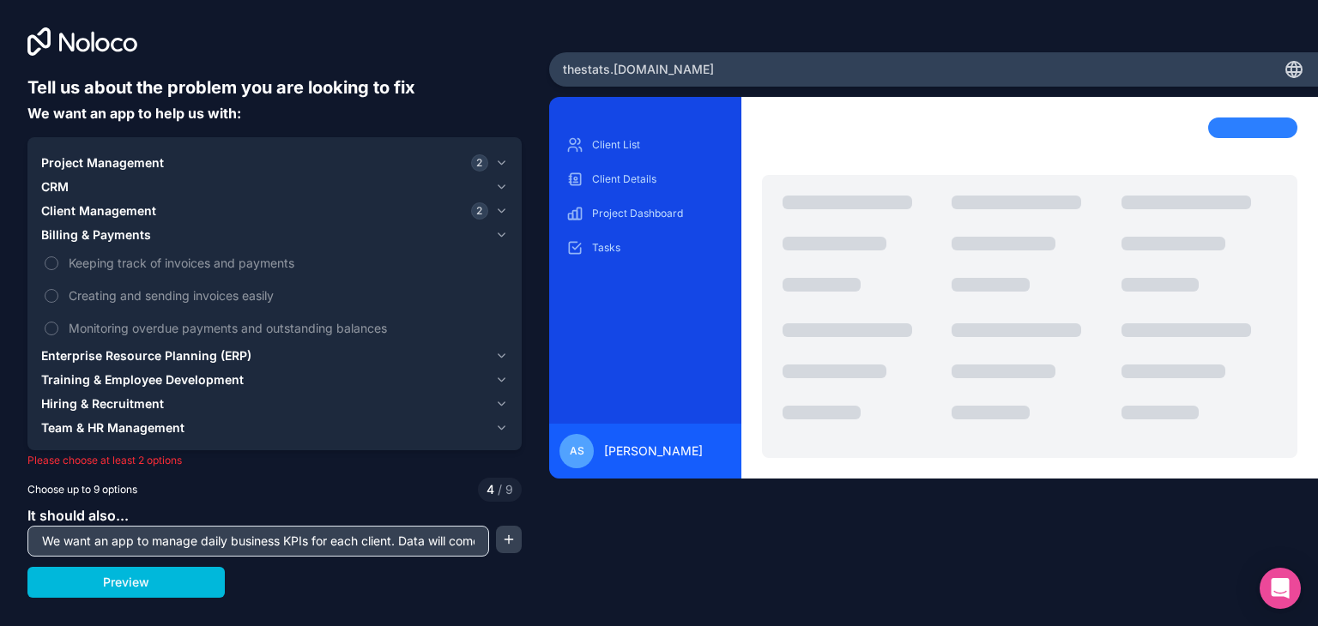
click at [128, 232] on span "Billing & Payments" at bounding box center [96, 235] width 110 height 17
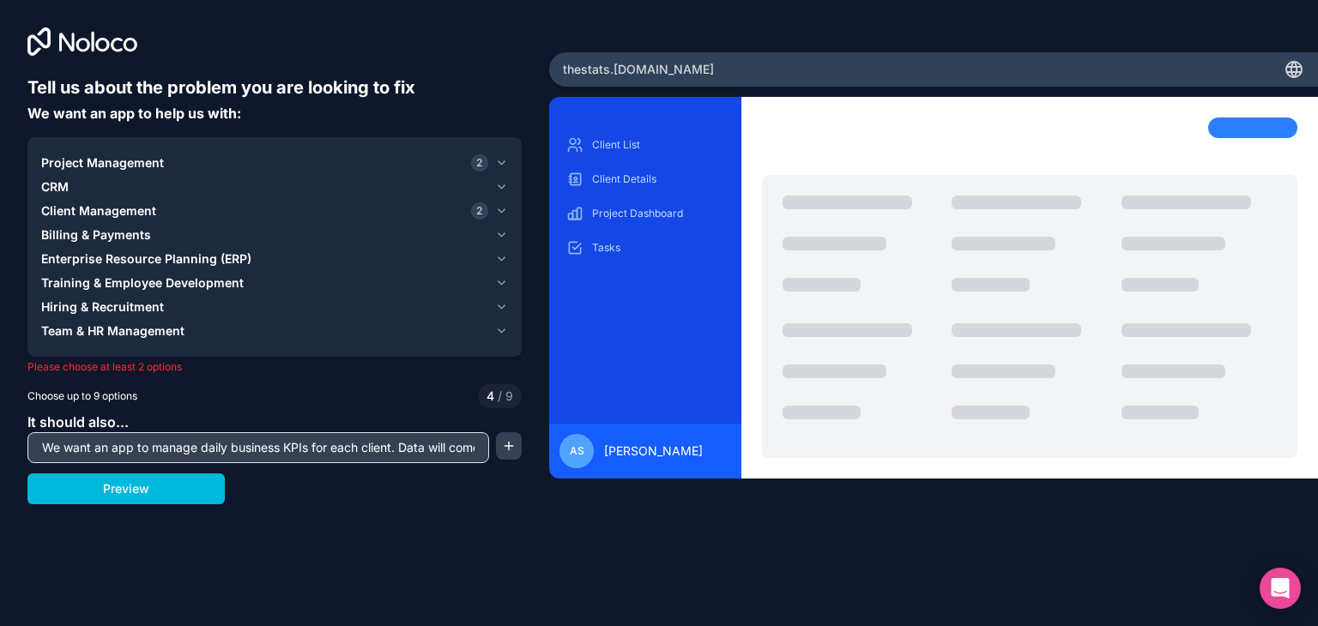
click at [134, 210] on span "Client Management" at bounding box center [98, 210] width 115 height 17
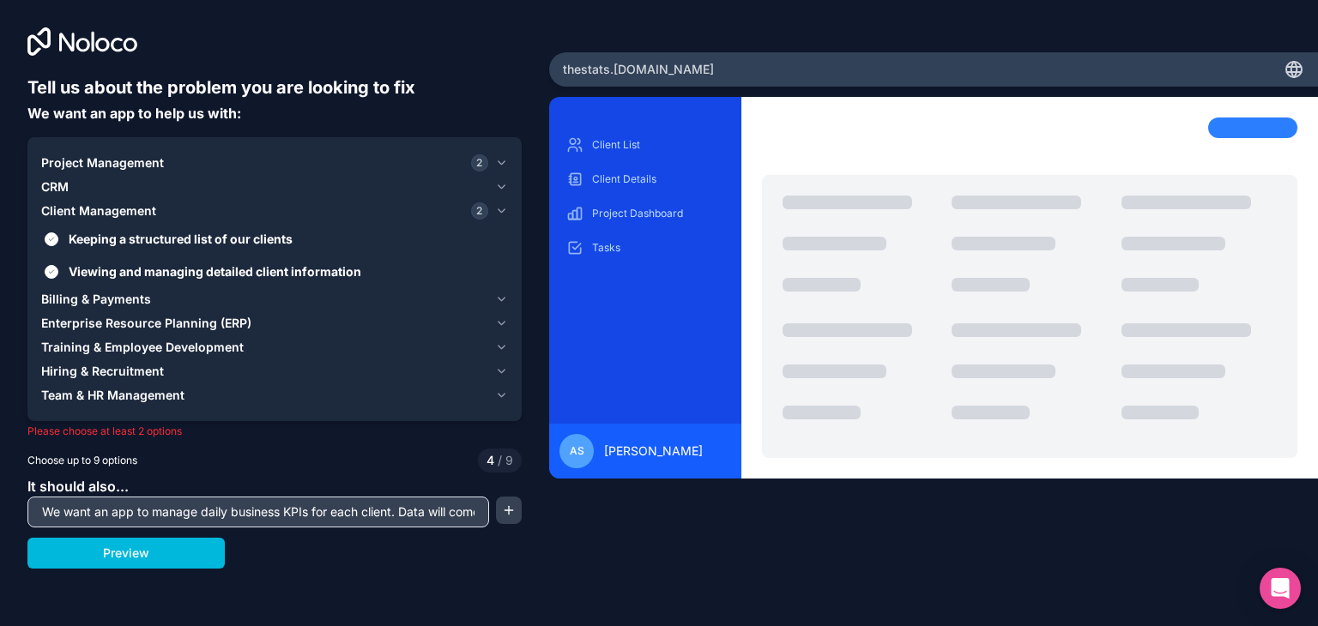
click at [134, 210] on span "Client Management" at bounding box center [98, 210] width 115 height 17
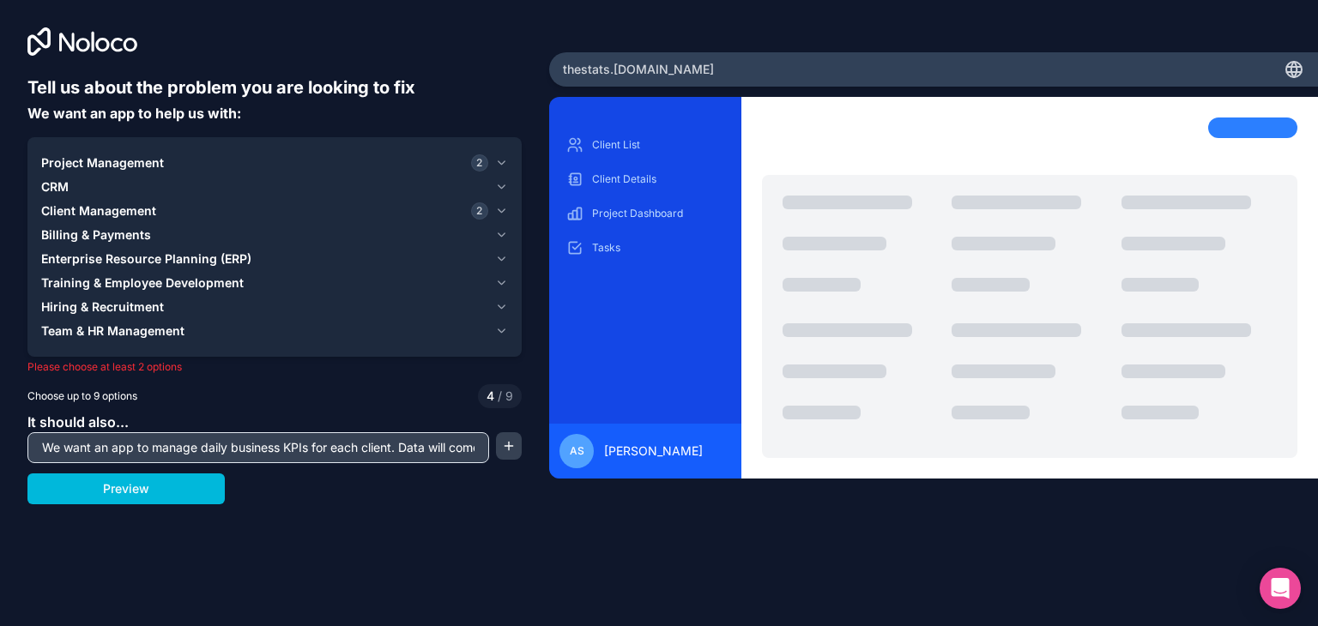
click at [179, 492] on button "Preview" at bounding box center [125, 489] width 197 height 31
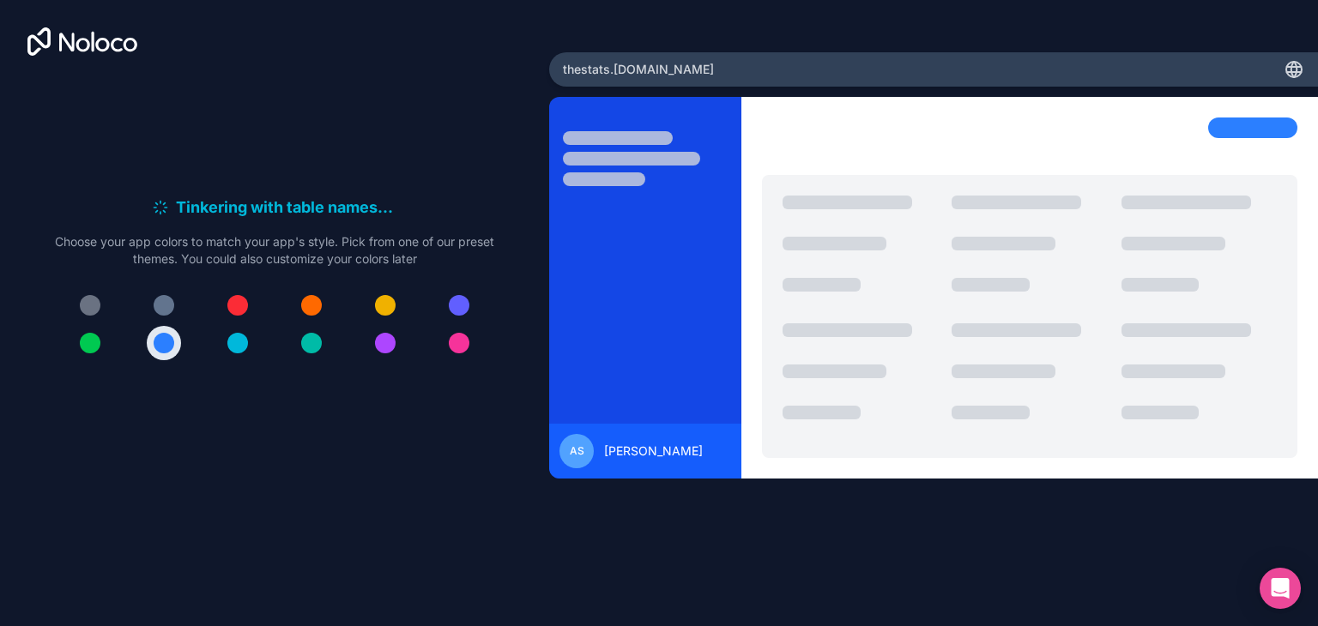
click at [242, 347] on div at bounding box center [237, 343] width 21 height 21
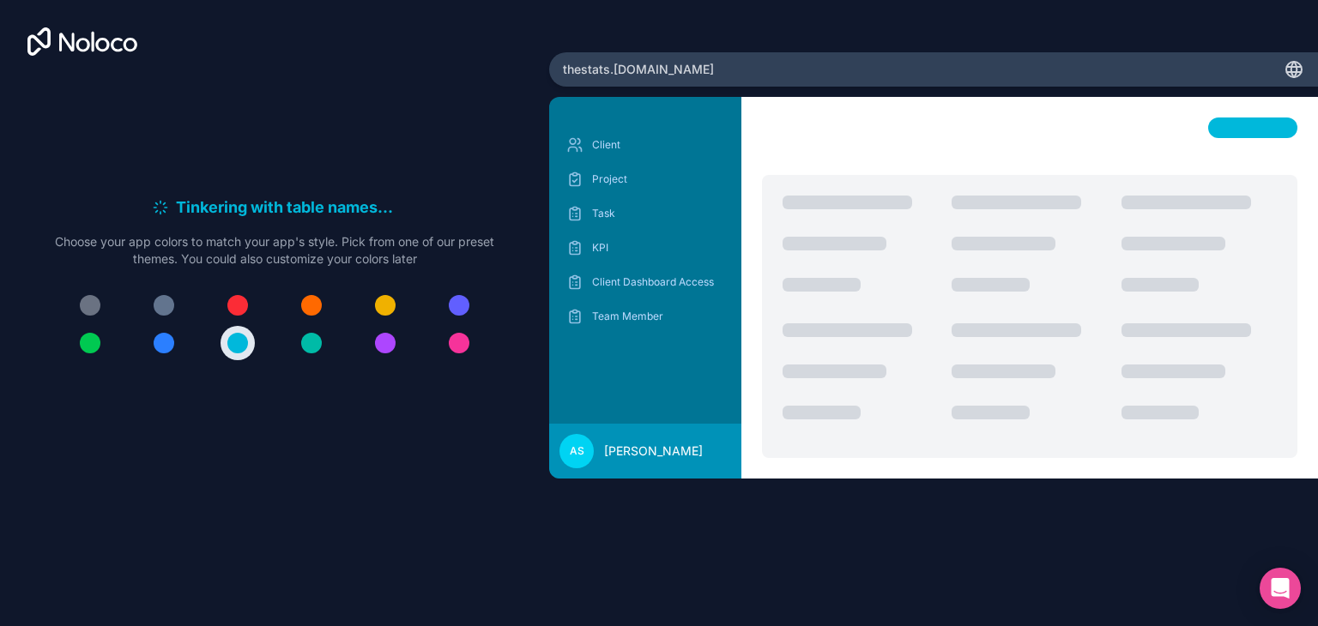
click at [178, 339] on button at bounding box center [164, 343] width 34 height 34
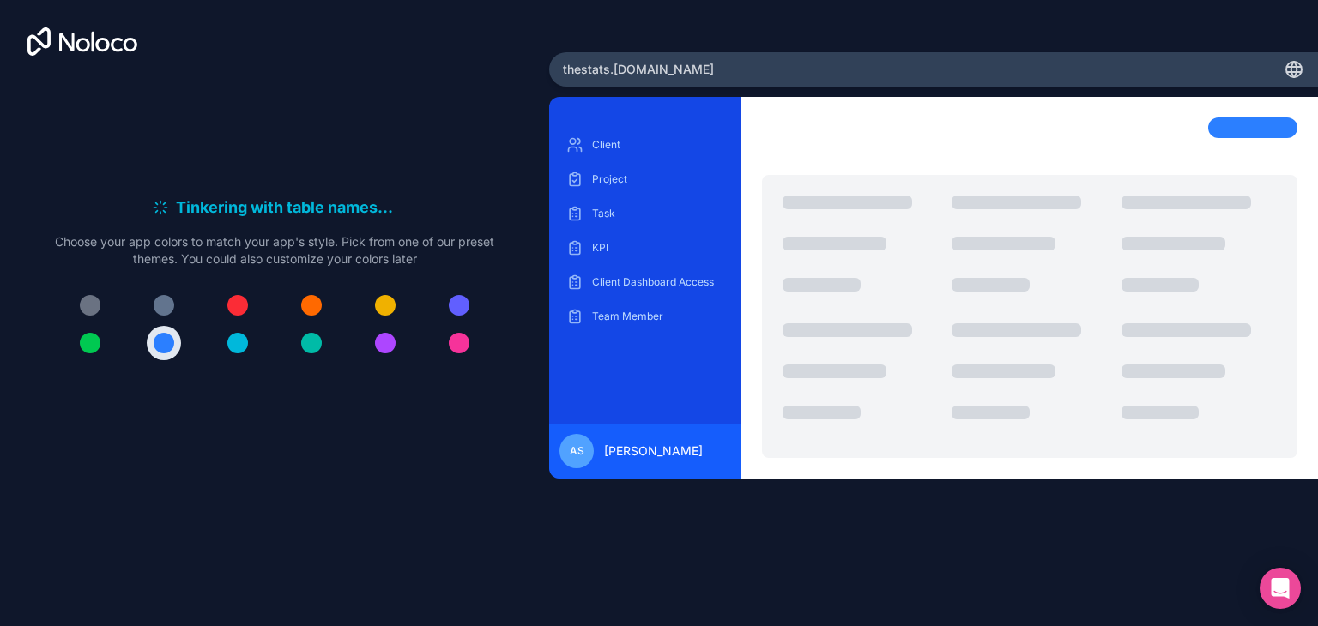
click at [232, 344] on div at bounding box center [237, 343] width 21 height 21
